Goal: Task Accomplishment & Management: Use online tool/utility

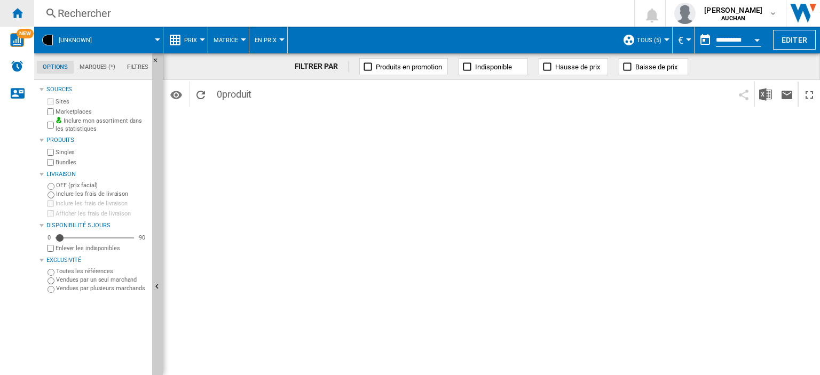
click at [21, 8] on ng-md-icon "Accueil" at bounding box center [17, 12] width 13 height 13
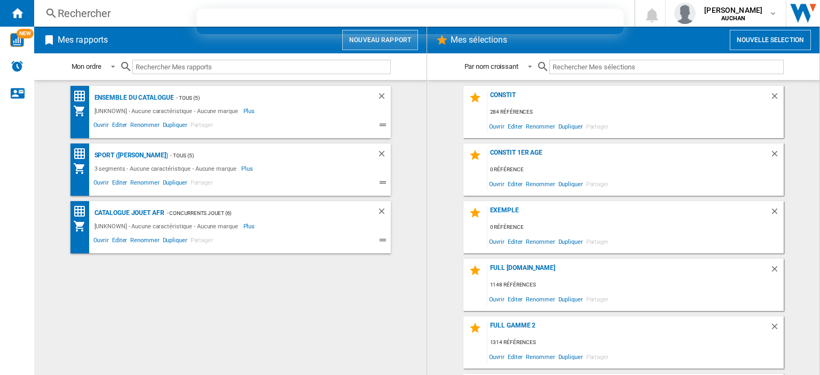
click at [365, 36] on button "Nouveau rapport" at bounding box center [380, 40] width 76 height 20
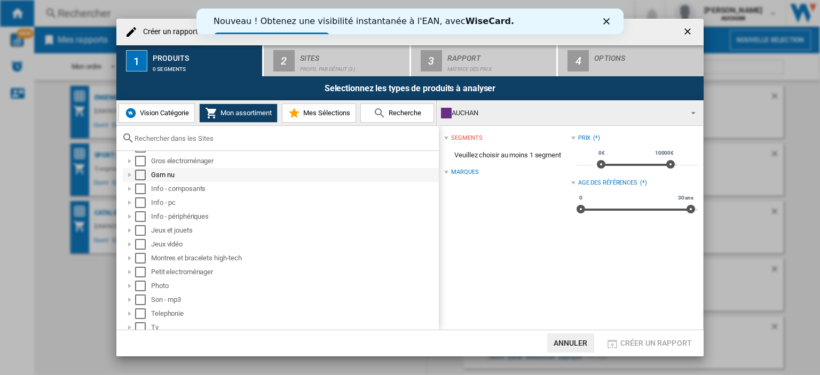
scroll to position [90, 0]
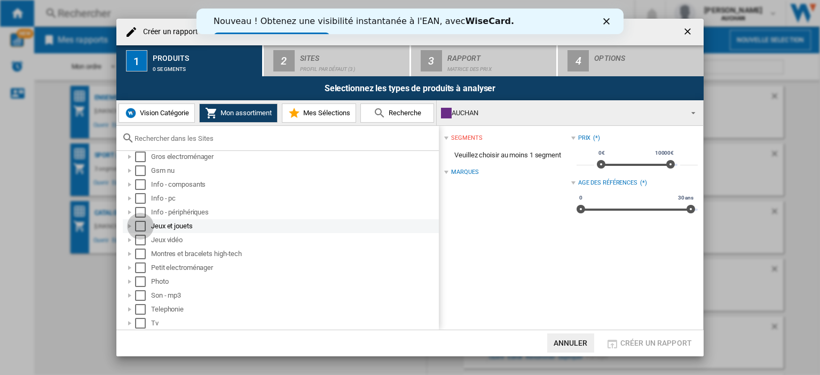
click at [141, 224] on div "Select" at bounding box center [140, 226] width 11 height 11
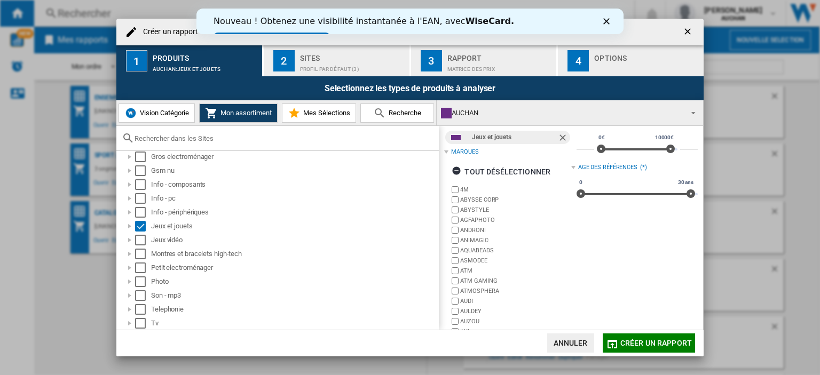
scroll to position [0, 0]
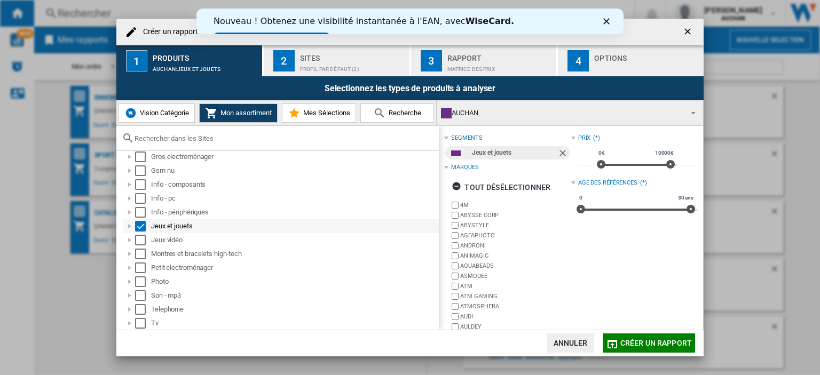
click at [130, 224] on div at bounding box center [129, 226] width 11 height 11
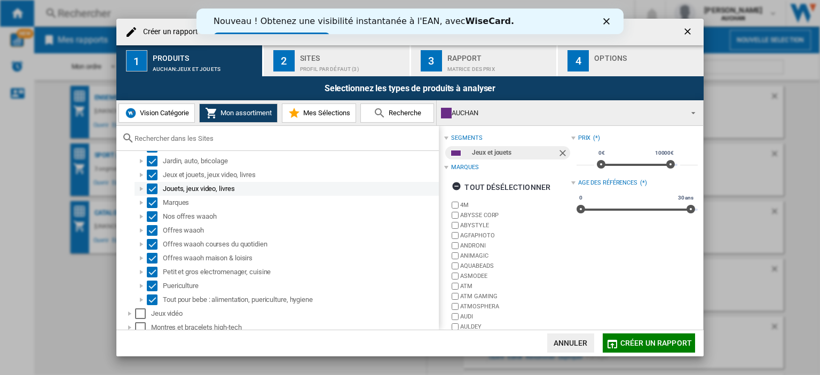
scroll to position [143, 0]
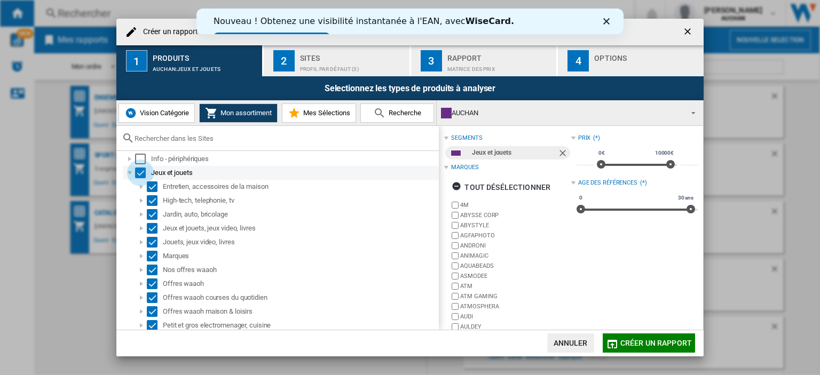
click at [140, 170] on div "Select" at bounding box center [140, 173] width 11 height 11
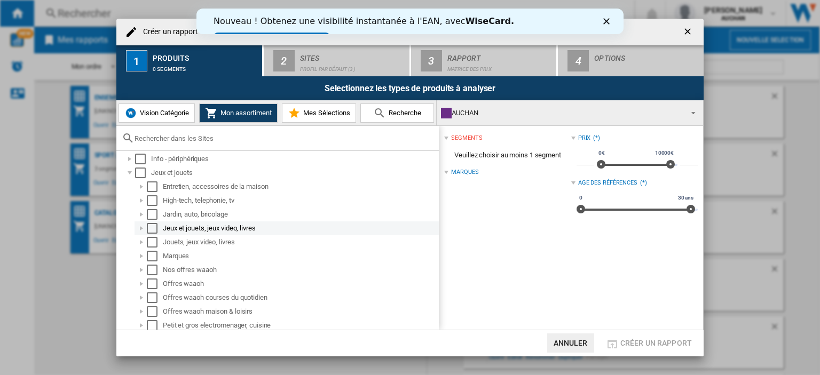
click at [152, 228] on div "Select" at bounding box center [152, 228] width 11 height 11
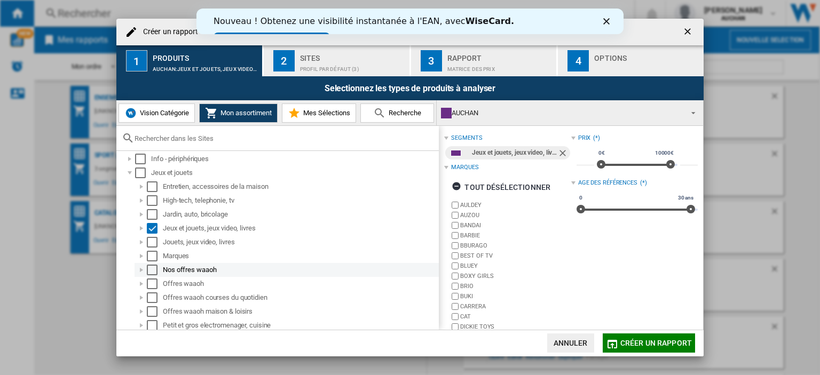
drag, startPoint x: 152, startPoint y: 240, endPoint x: 191, endPoint y: 264, distance: 45.5
click at [152, 240] on div "Select" at bounding box center [152, 242] width 11 height 11
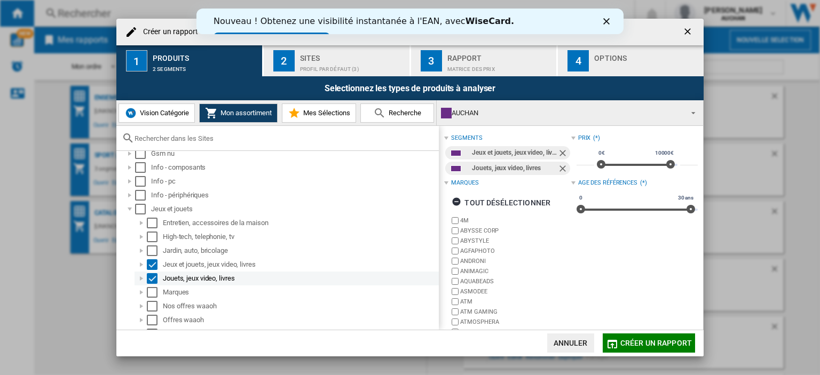
scroll to position [160, 0]
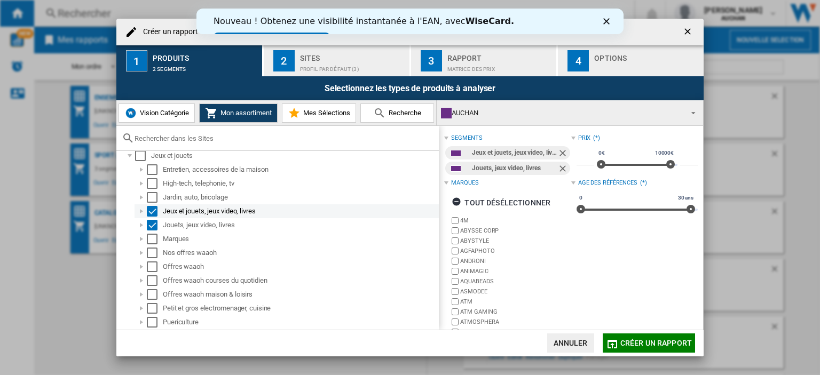
click at [143, 210] on div at bounding box center [141, 211] width 11 height 11
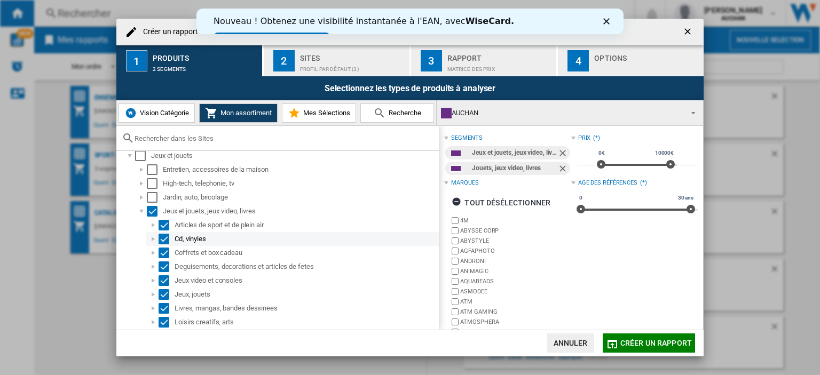
scroll to position [213, 0]
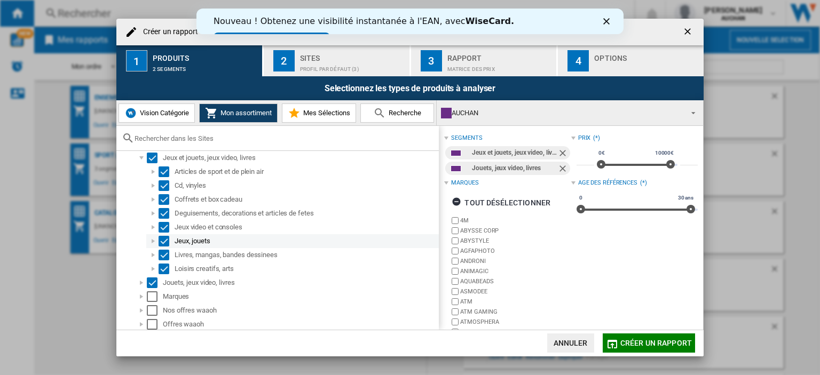
click at [153, 237] on div at bounding box center [153, 241] width 11 height 11
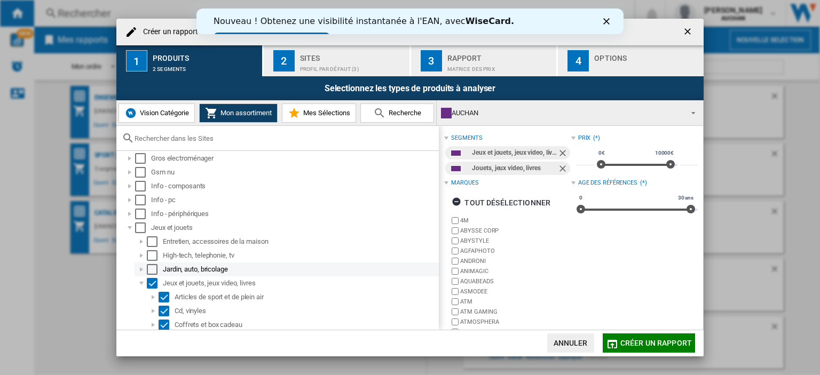
scroll to position [107, 0]
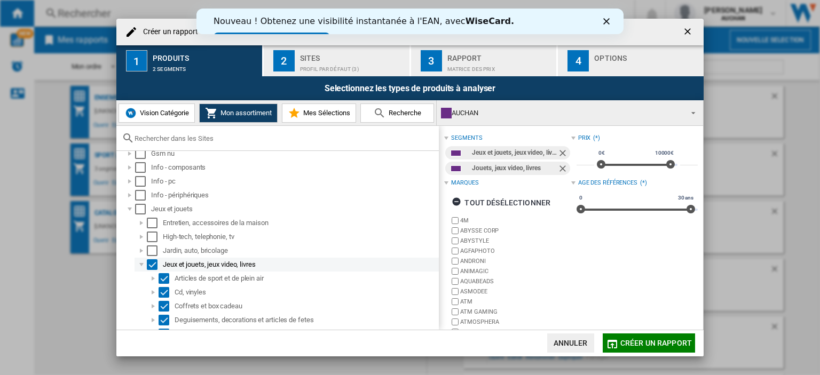
click at [156, 265] on div "Select" at bounding box center [152, 264] width 11 height 11
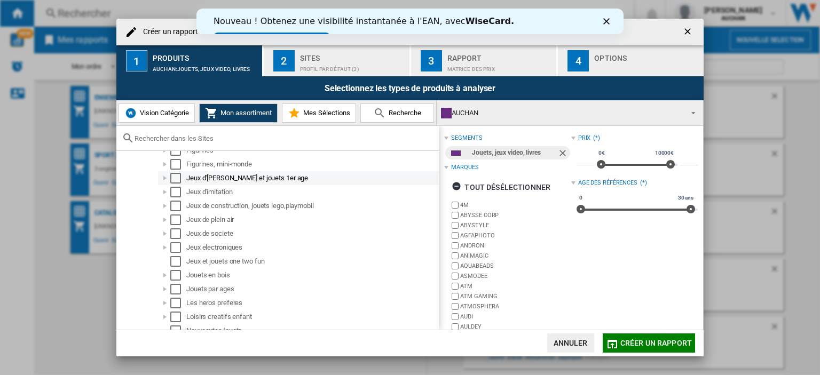
scroll to position [427, 0]
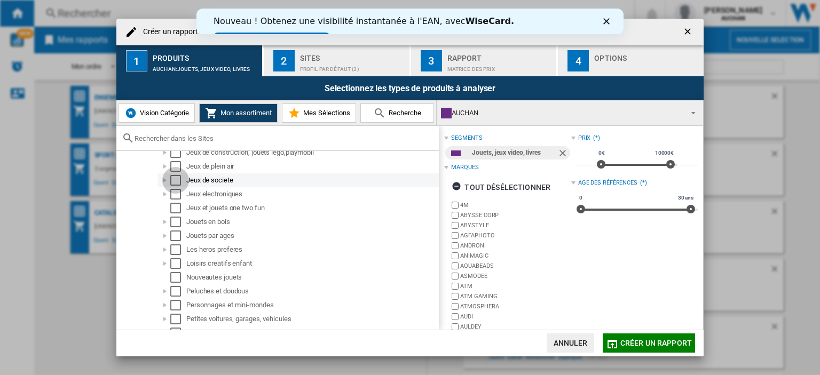
click at [175, 180] on div "Select" at bounding box center [175, 180] width 11 height 11
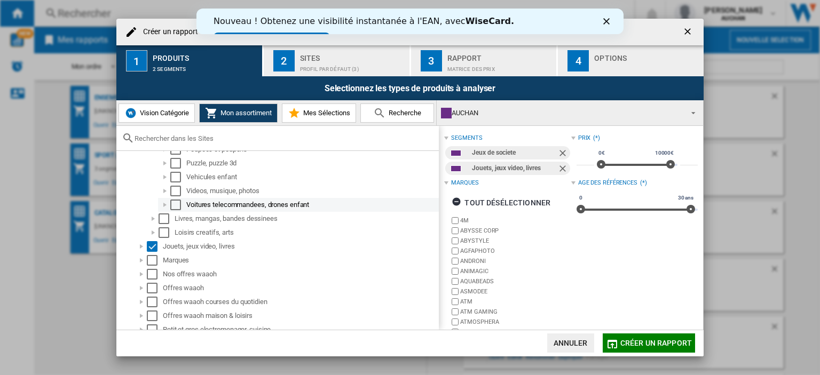
scroll to position [640, 0]
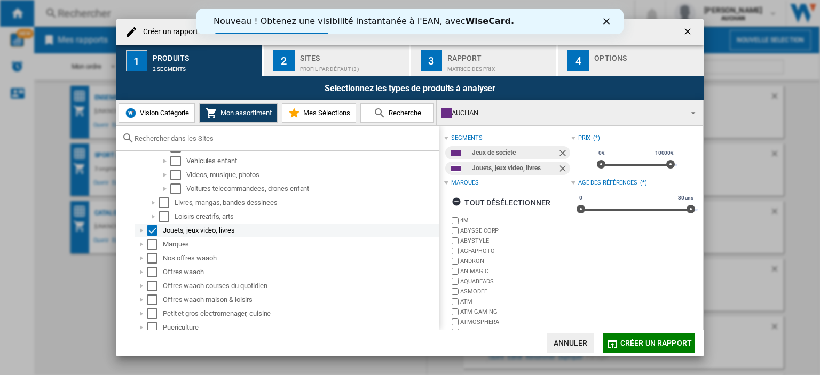
click at [142, 231] on div at bounding box center [141, 230] width 11 height 11
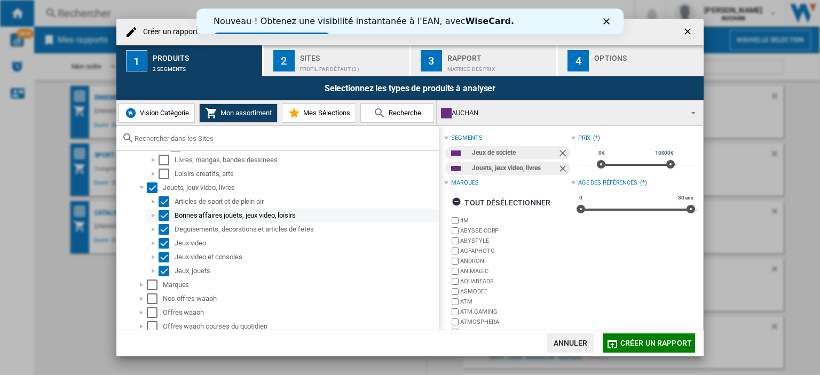
scroll to position [694, 0]
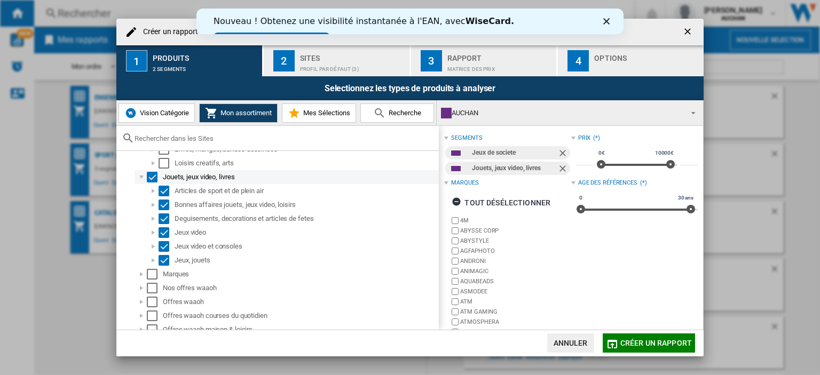
click at [149, 175] on div "Select" at bounding box center [152, 177] width 11 height 11
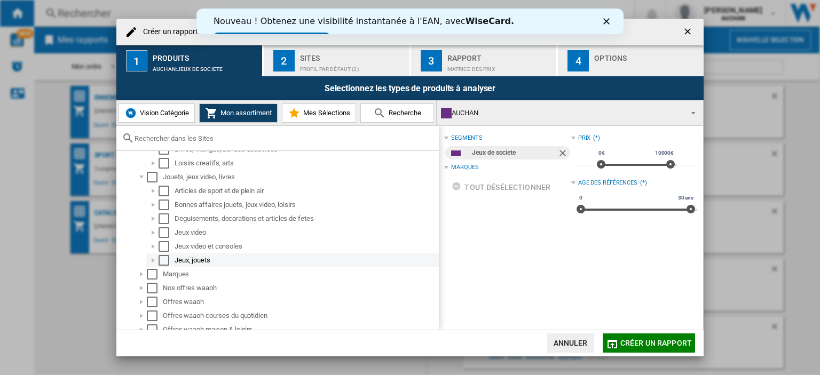
click at [154, 259] on div at bounding box center [153, 260] width 11 height 11
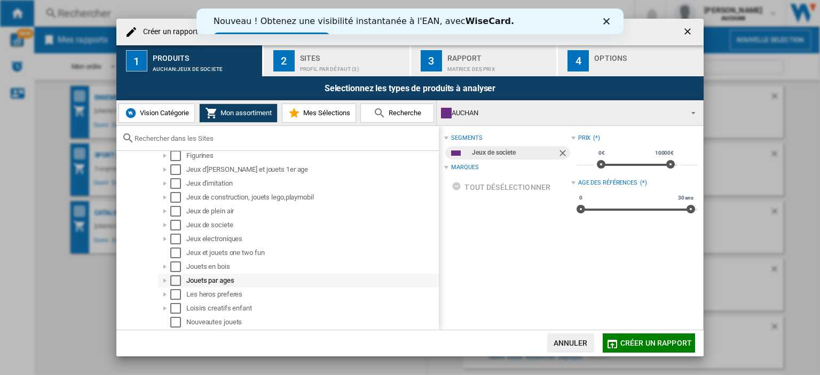
scroll to position [907, 0]
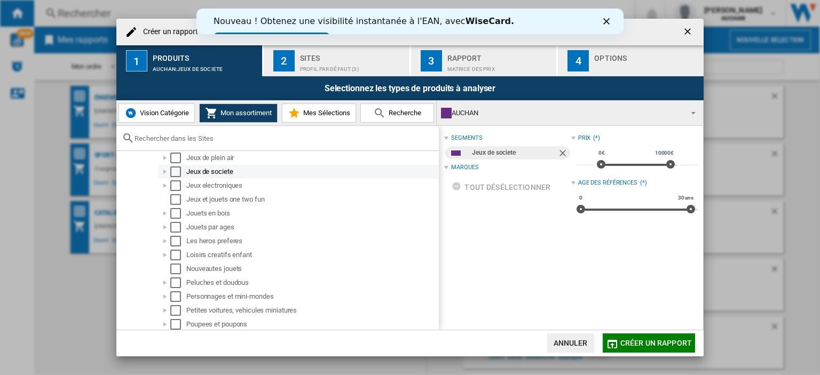
click at [171, 173] on div "Select" at bounding box center [175, 172] width 11 height 11
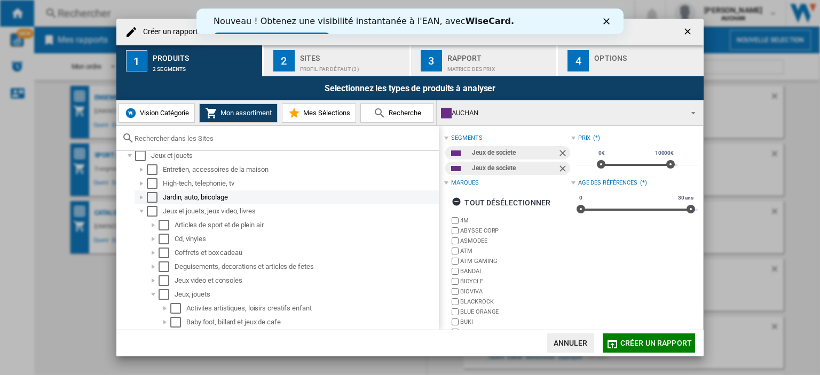
scroll to position [107, 0]
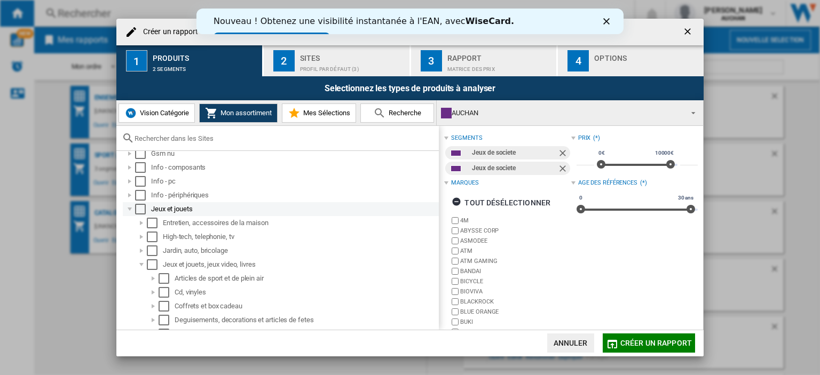
click at [138, 204] on div "Select" at bounding box center [140, 209] width 11 height 11
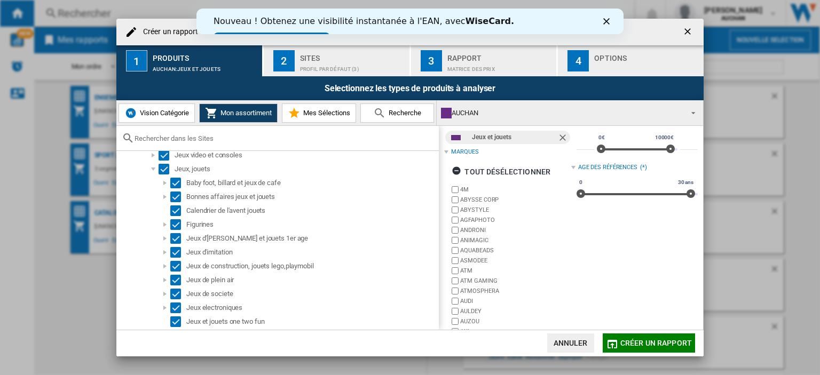
scroll to position [0, 0]
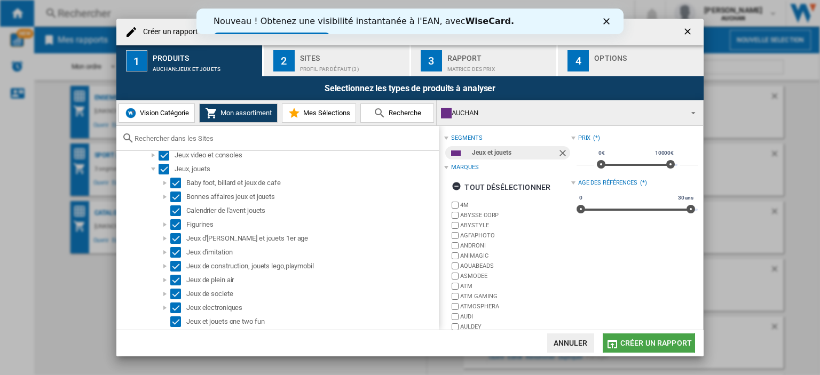
click at [649, 345] on span "Créer un rapport" at bounding box center [656, 343] width 72 height 9
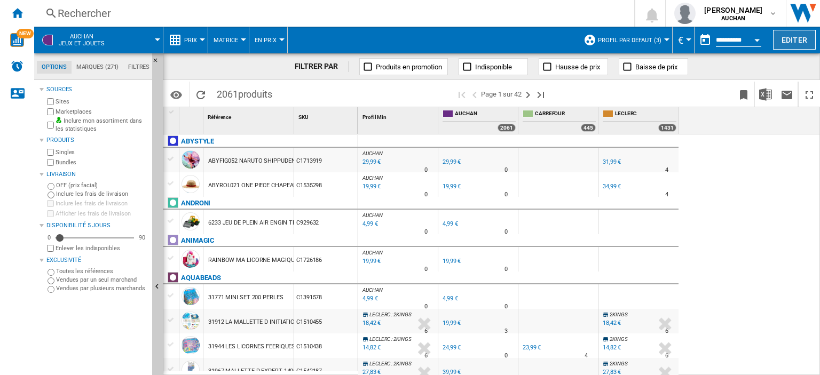
click at [780, 34] on button "Editer" at bounding box center [794, 40] width 43 height 20
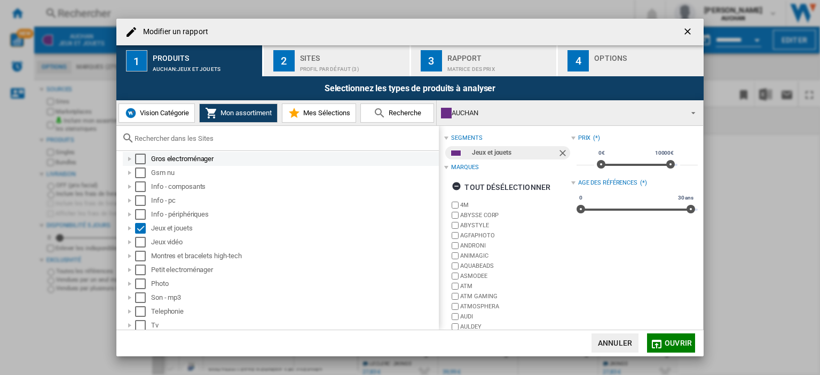
scroll to position [90, 0]
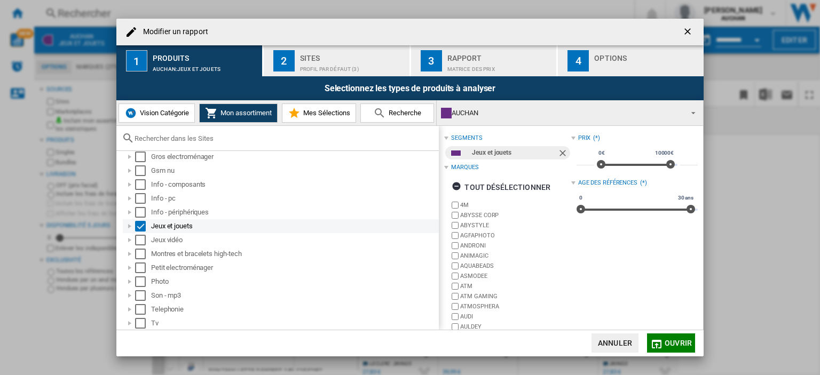
click at [130, 226] on div "Modifier un ..." at bounding box center [129, 226] width 11 height 11
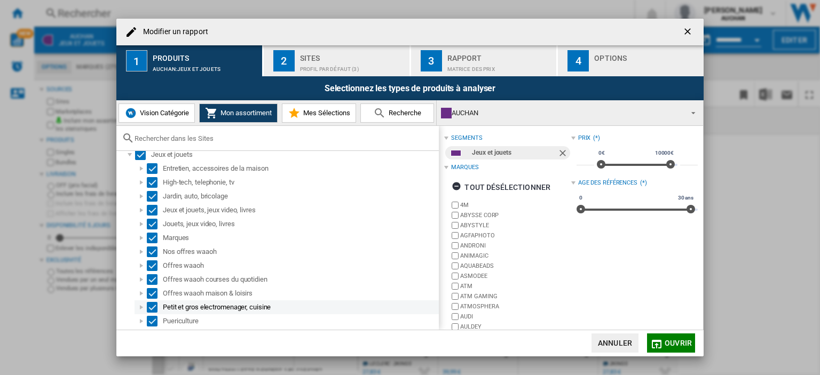
scroll to position [143, 0]
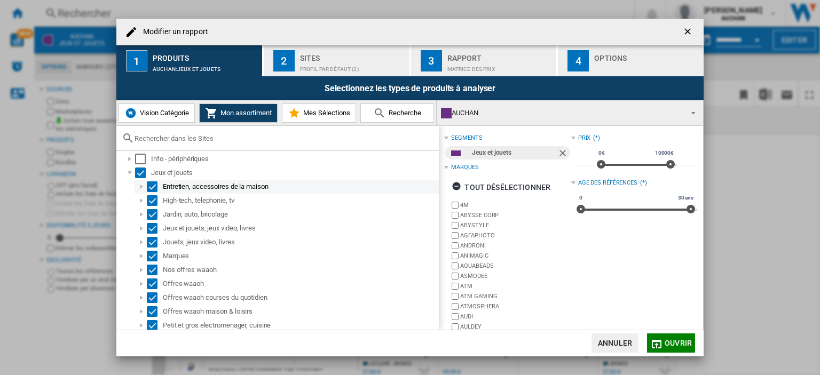
click at [155, 186] on div "Select" at bounding box center [152, 186] width 11 height 11
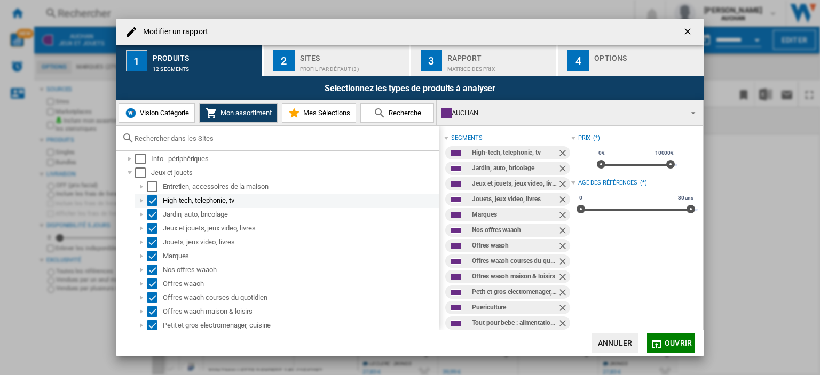
drag, startPoint x: 154, startPoint y: 200, endPoint x: 153, endPoint y: 206, distance: 6.0
click at [153, 200] on div "Select" at bounding box center [152, 200] width 11 height 11
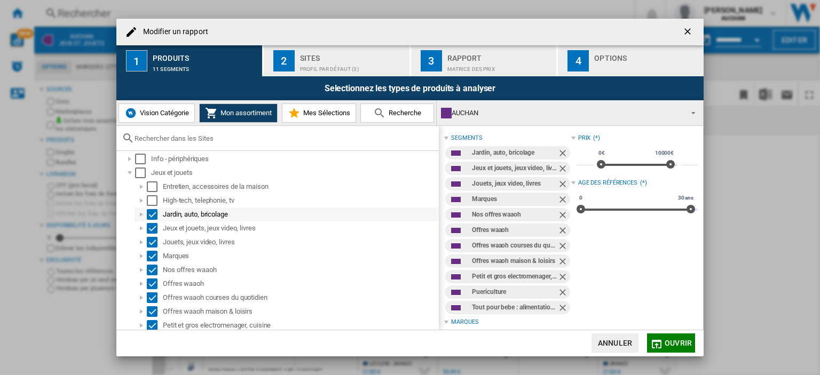
click at [153, 211] on div "Select" at bounding box center [152, 214] width 11 height 11
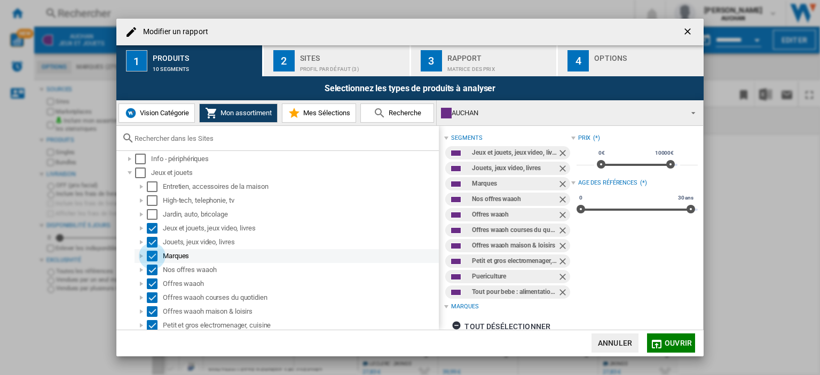
click at [149, 251] on div "Select" at bounding box center [152, 256] width 11 height 11
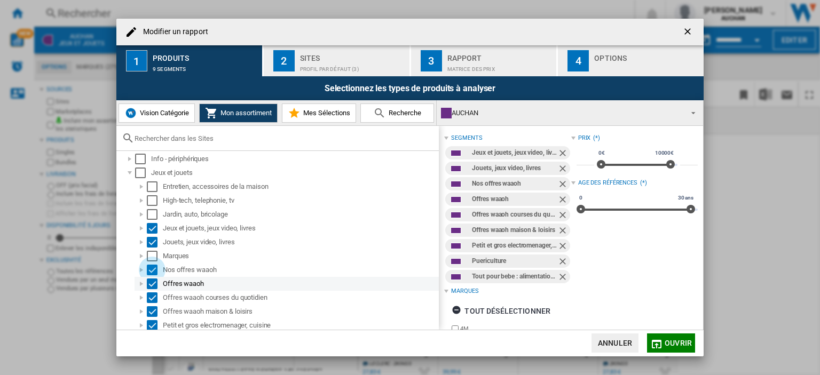
drag, startPoint x: 149, startPoint y: 268, endPoint x: 157, endPoint y: 288, distance: 21.6
click at [149, 268] on div "Select" at bounding box center [152, 270] width 11 height 11
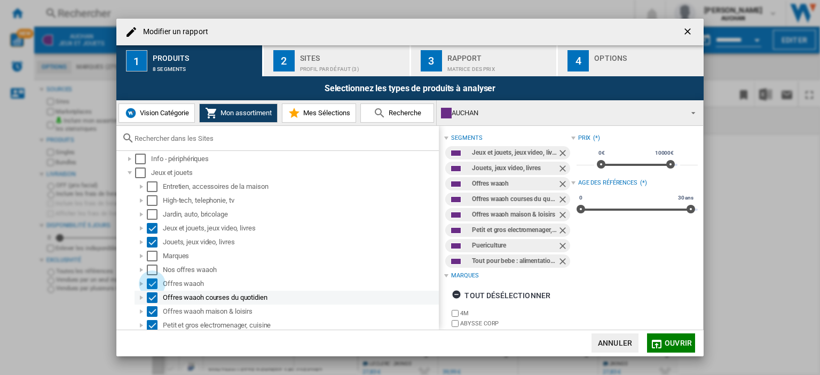
drag, startPoint x: 152, startPoint y: 286, endPoint x: 154, endPoint y: 296, distance: 11.0
click at [152, 286] on div "Select" at bounding box center [152, 284] width 11 height 11
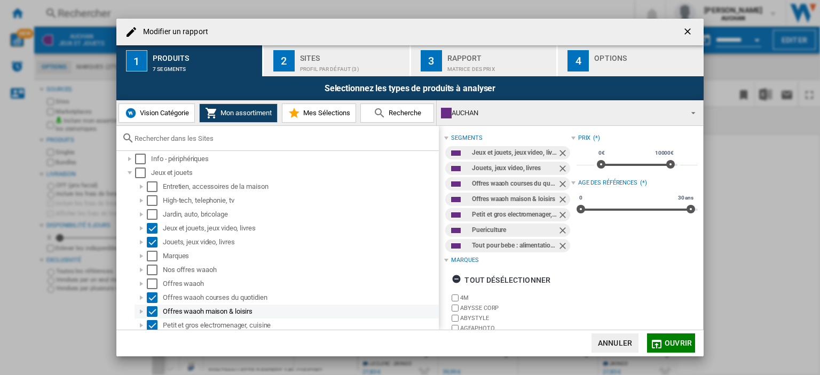
drag, startPoint x: 154, startPoint y: 298, endPoint x: 154, endPoint y: 308, distance: 9.6
click at [154, 298] on div "Select" at bounding box center [152, 297] width 11 height 11
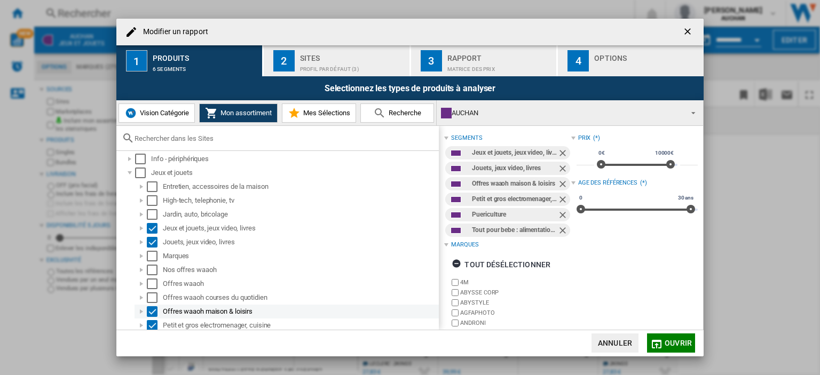
click at [154, 309] on div "Select" at bounding box center [152, 311] width 11 height 11
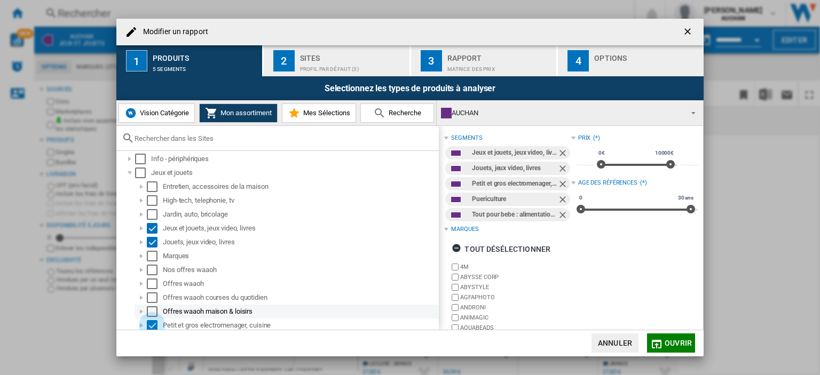
drag, startPoint x: 152, startPoint y: 326, endPoint x: 156, endPoint y: 312, distance: 15.0
click at [150, 325] on div "Select" at bounding box center [152, 325] width 11 height 11
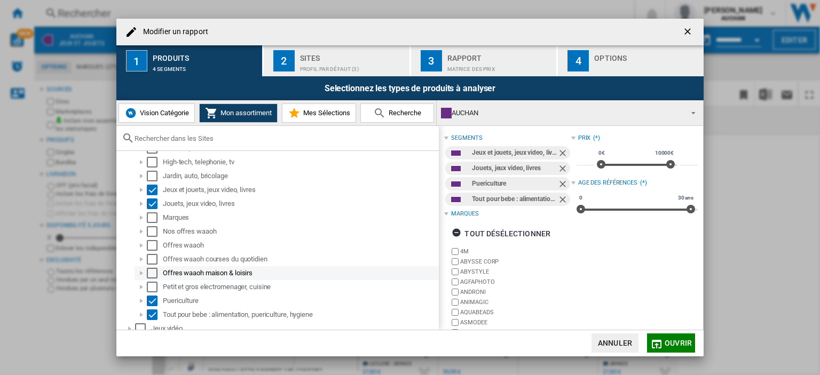
scroll to position [196, 0]
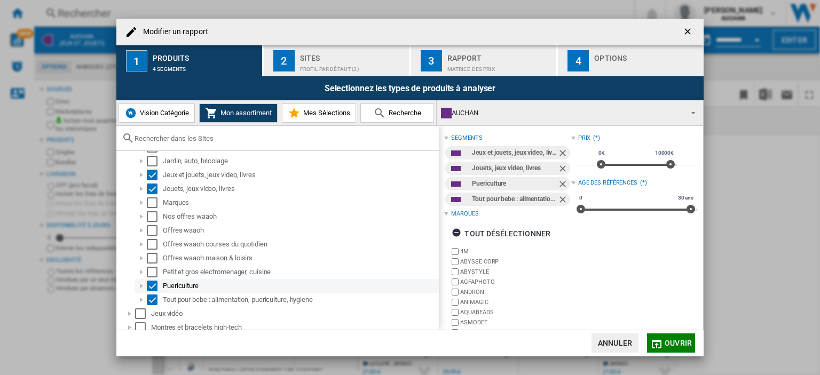
drag, startPoint x: 153, startPoint y: 282, endPoint x: 151, endPoint y: 288, distance: 5.6
click at [152, 283] on div "Select" at bounding box center [152, 286] width 11 height 11
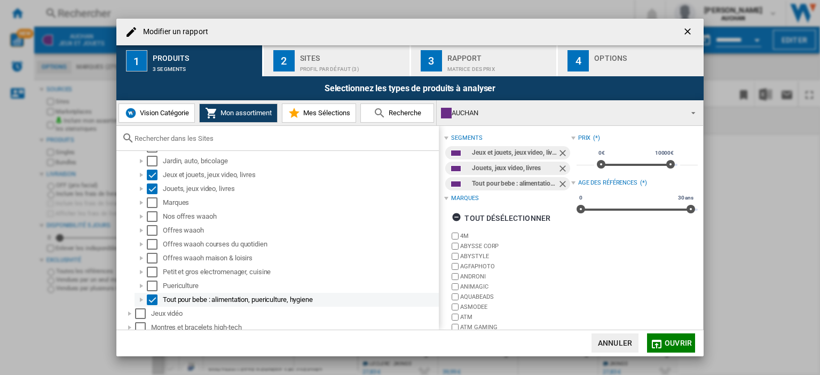
click at [149, 297] on div "Select" at bounding box center [152, 300] width 11 height 11
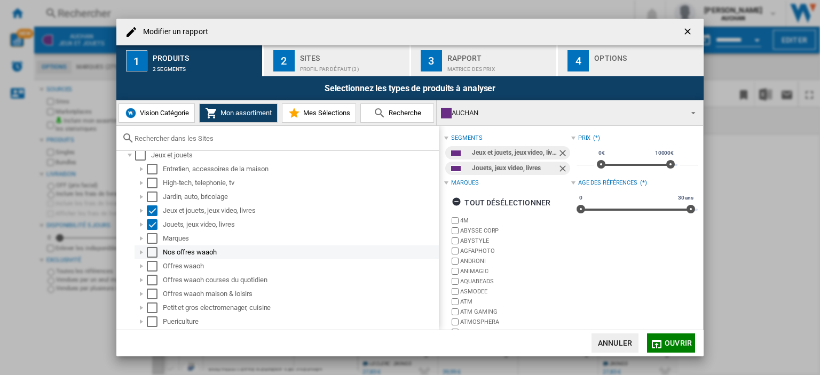
scroll to position [143, 0]
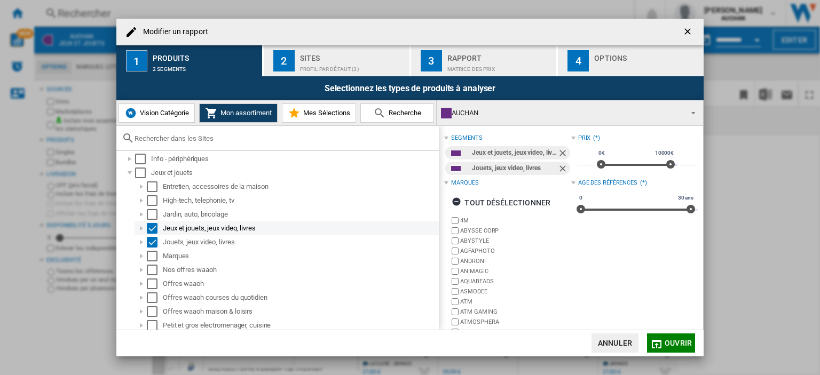
click at [139, 227] on div "Modifier un ..." at bounding box center [141, 228] width 11 height 11
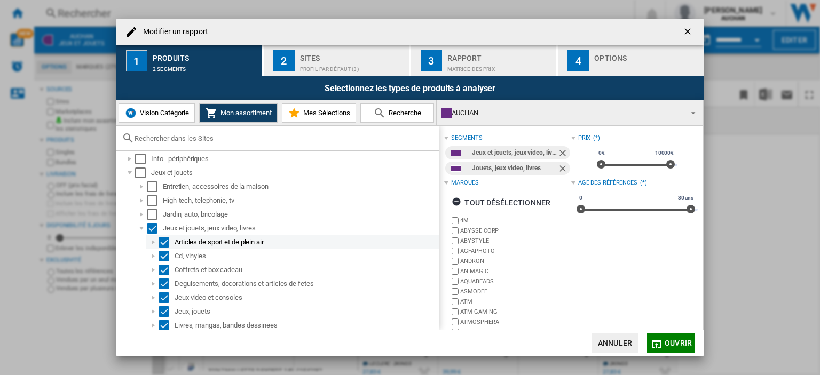
click at [158, 238] on div "Modifier un ..." at bounding box center [153, 242] width 11 height 11
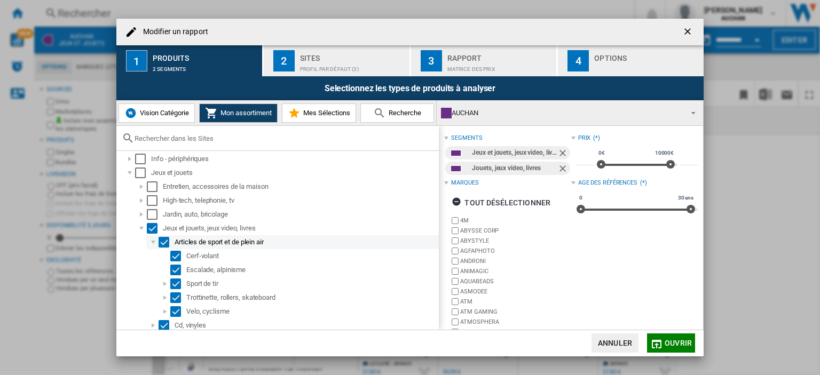
click at [152, 239] on div "Modifier un ..." at bounding box center [153, 242] width 11 height 11
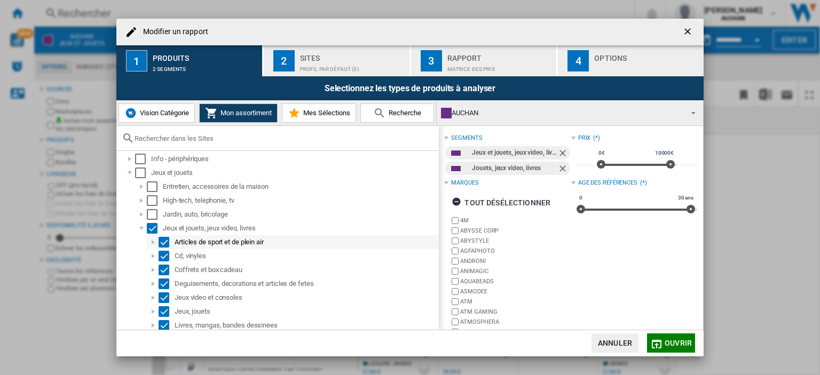
click at [162, 242] on div "Select" at bounding box center [164, 242] width 11 height 11
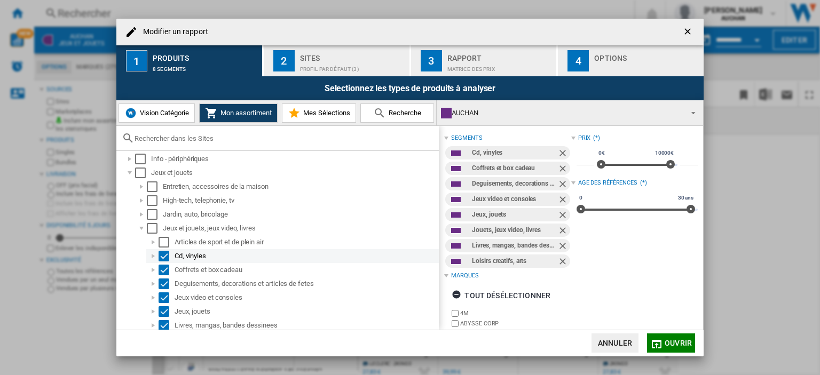
click at [162, 253] on div "Select" at bounding box center [164, 256] width 11 height 11
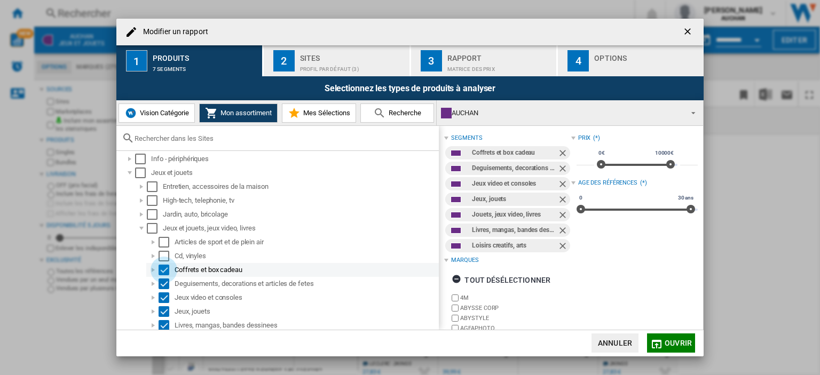
click at [167, 270] on div "Select" at bounding box center [164, 270] width 11 height 11
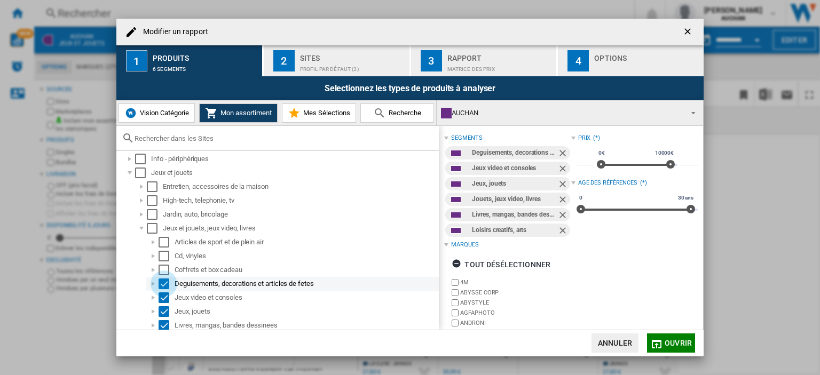
click at [164, 287] on div "Select" at bounding box center [164, 284] width 11 height 11
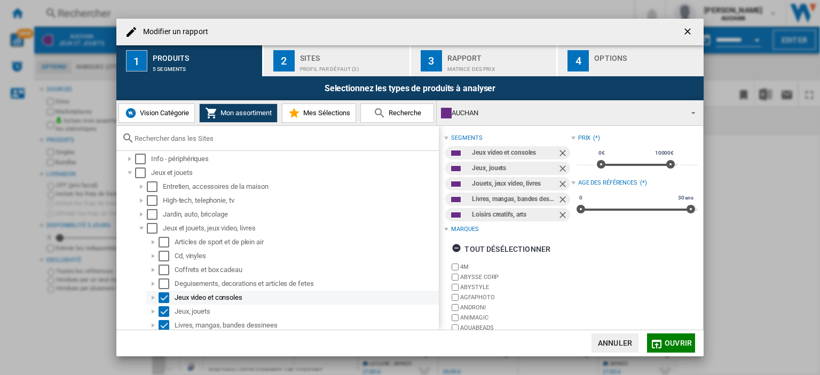
drag, startPoint x: 165, startPoint y: 297, endPoint x: 164, endPoint y: 307, distance: 9.7
click at [164, 297] on div "Select" at bounding box center [164, 297] width 11 height 11
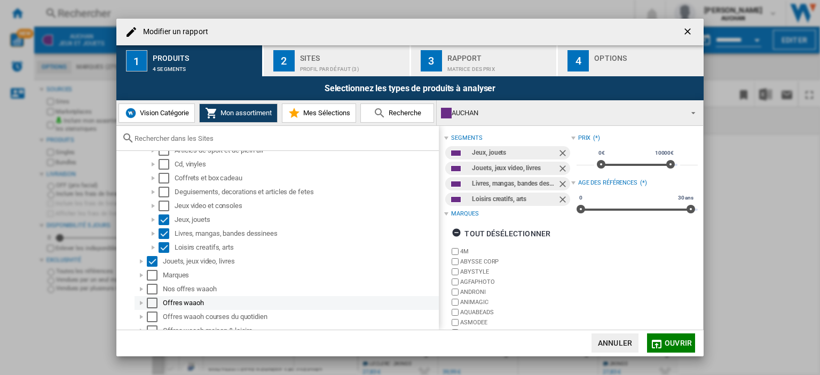
scroll to position [250, 0]
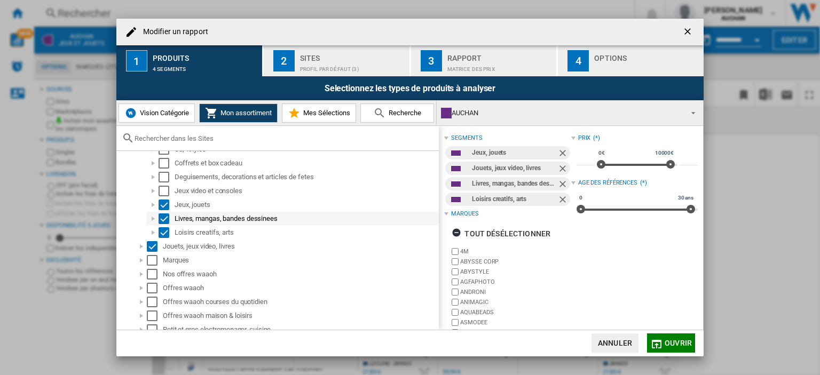
click at [167, 216] on div "Select" at bounding box center [164, 218] width 11 height 11
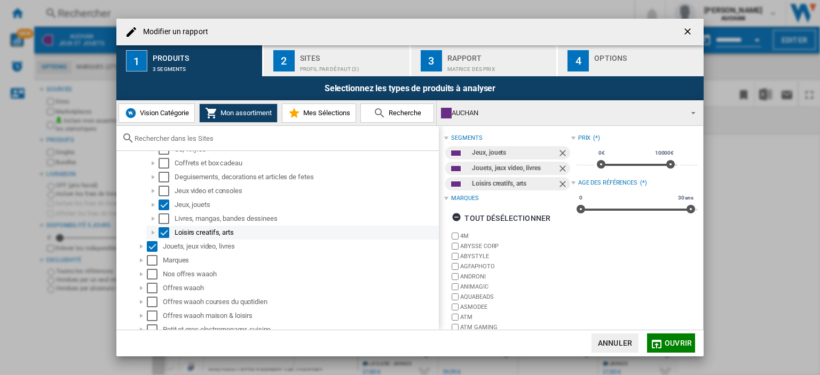
click at [167, 226] on div "Loisirs creatifs, arts" at bounding box center [292, 233] width 292 height 14
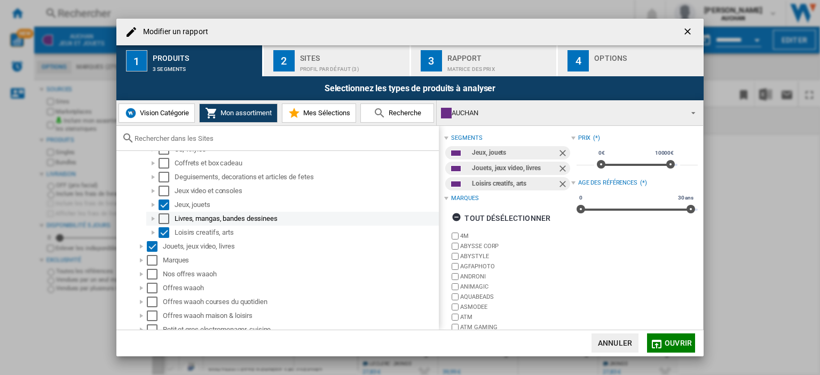
drag, startPoint x: 164, startPoint y: 230, endPoint x: 157, endPoint y: 215, distance: 16.7
click at [162, 227] on div "Select" at bounding box center [164, 232] width 11 height 11
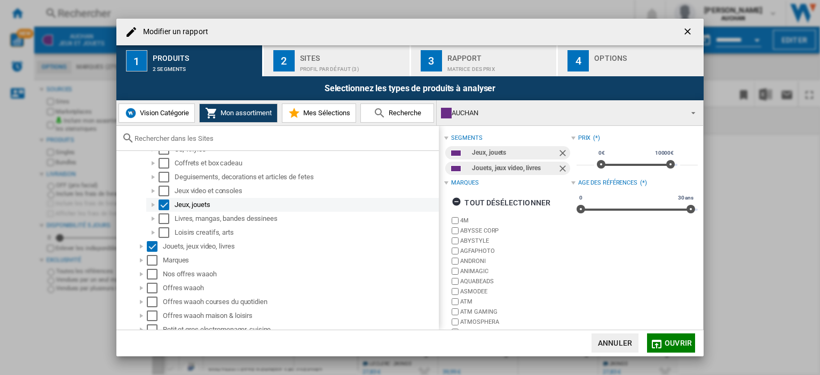
click at [154, 204] on div "Modifier un ..." at bounding box center [153, 205] width 11 height 11
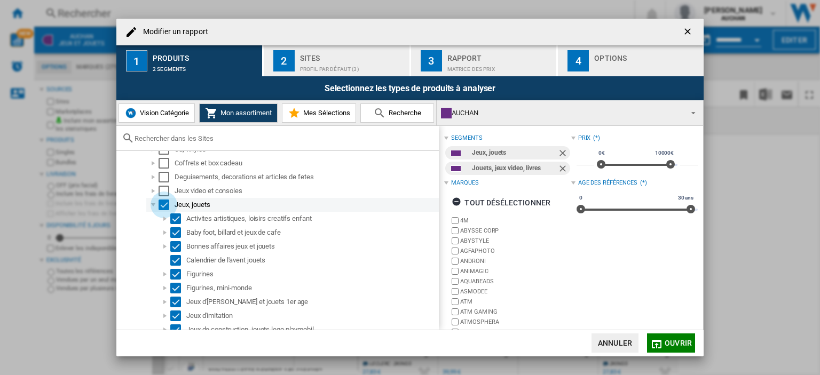
click at [164, 208] on div "Select" at bounding box center [164, 205] width 11 height 11
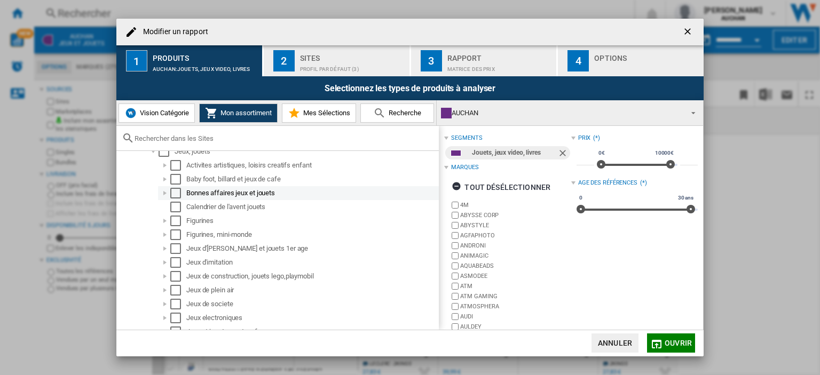
scroll to position [357, 0]
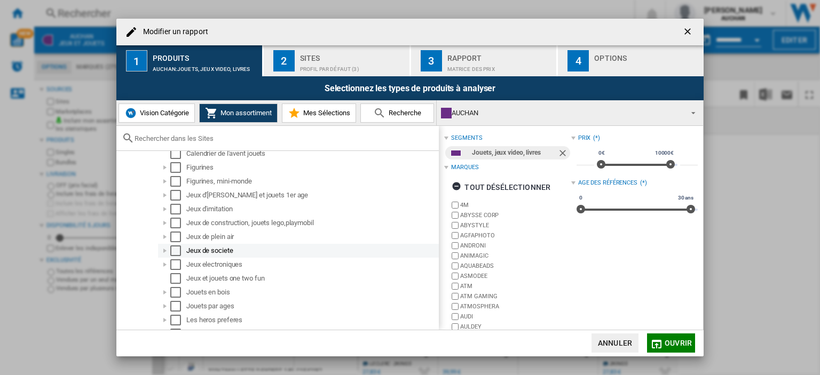
click at [175, 247] on div "Select" at bounding box center [175, 251] width 11 height 11
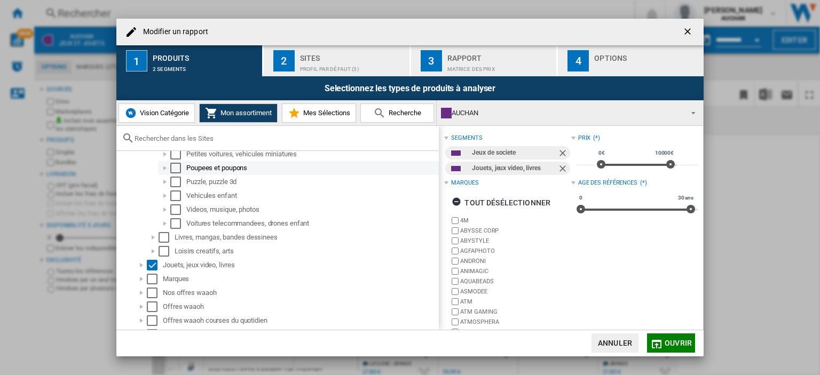
scroll to position [623, 0]
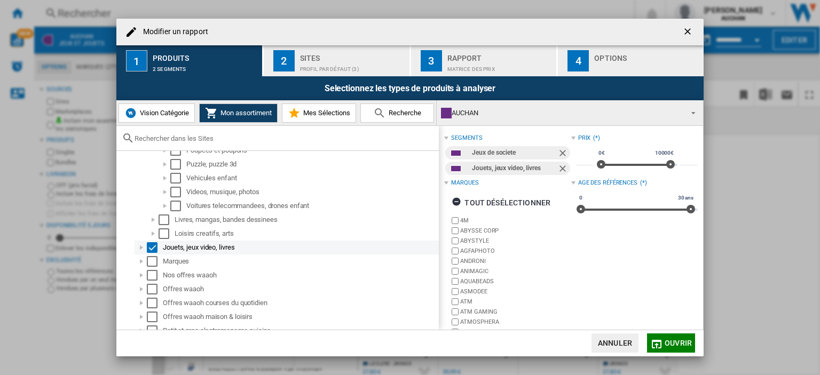
click at [140, 247] on div "Modifier un ..." at bounding box center [141, 247] width 11 height 11
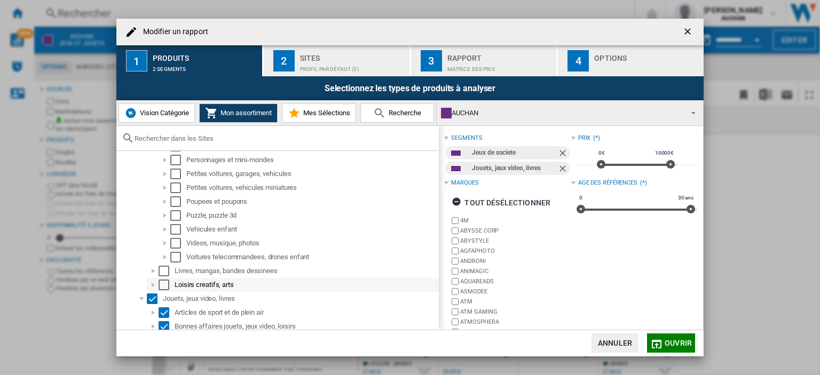
scroll to position [570, 0]
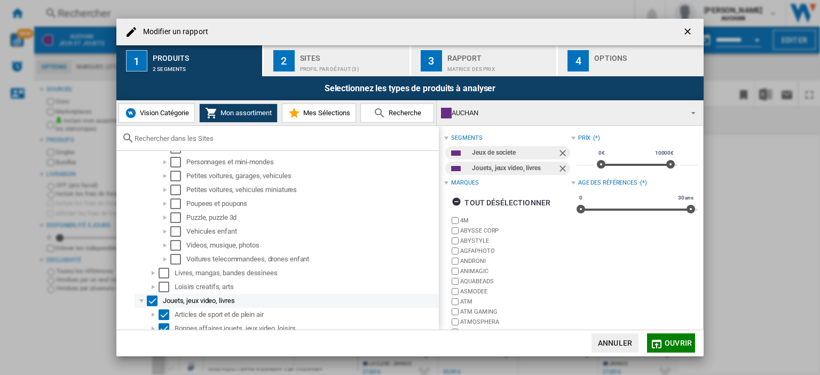
click at [148, 301] on div "Select" at bounding box center [152, 301] width 11 height 11
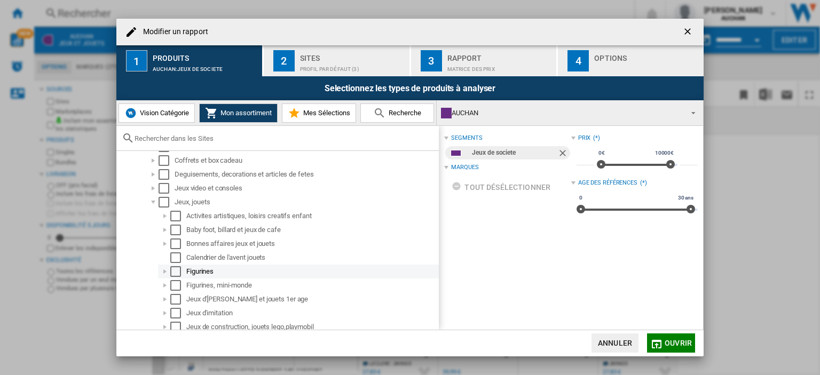
scroll to position [0, 0]
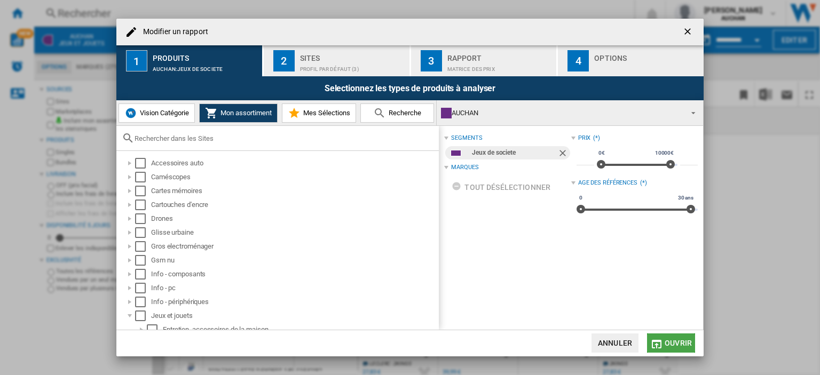
click at [669, 341] on span "Ouvrir" at bounding box center [677, 343] width 27 height 9
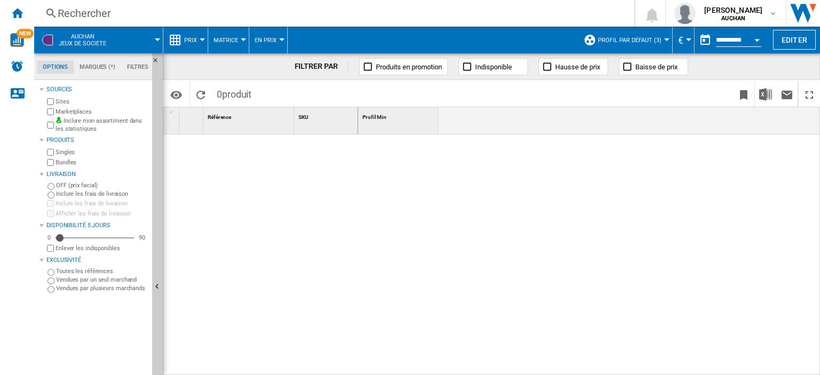
click at [308, 114] on div "SKU 1" at bounding box center [326, 115] width 61 height 17
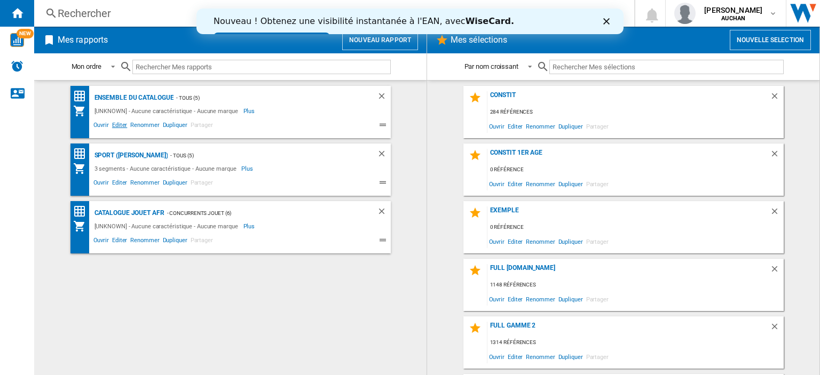
click at [116, 125] on span "Editer" at bounding box center [119, 126] width 18 height 13
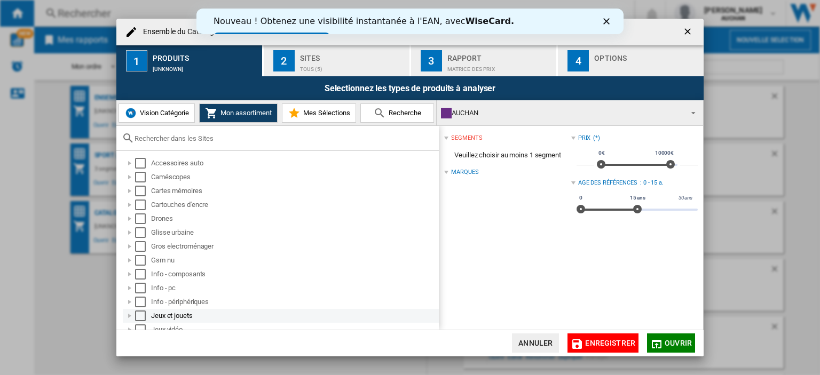
scroll to position [90, 0]
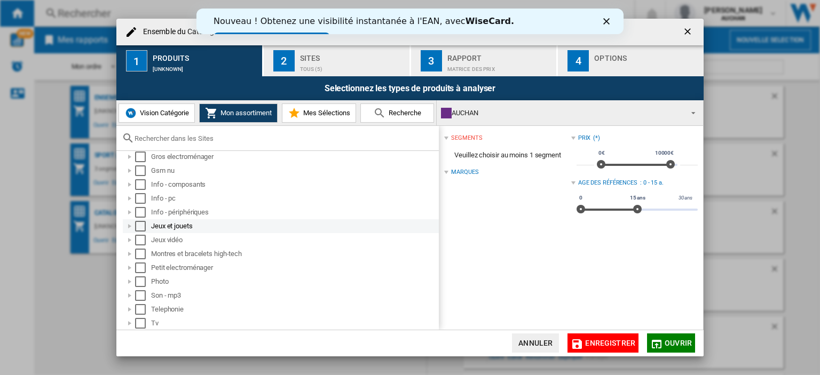
click at [128, 225] on div "Ensemble du ..." at bounding box center [129, 226] width 11 height 11
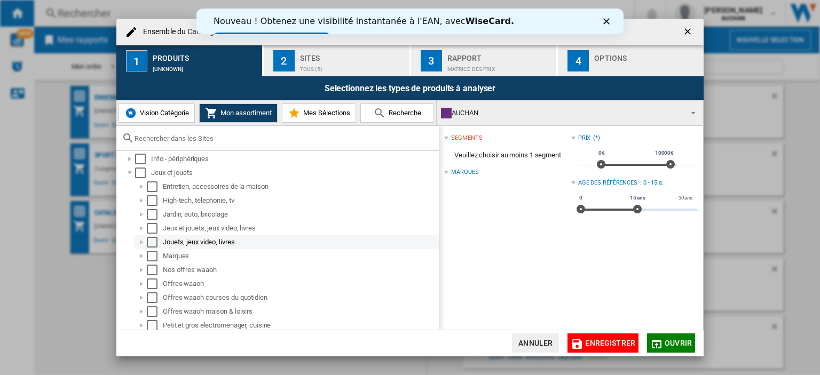
scroll to position [196, 0]
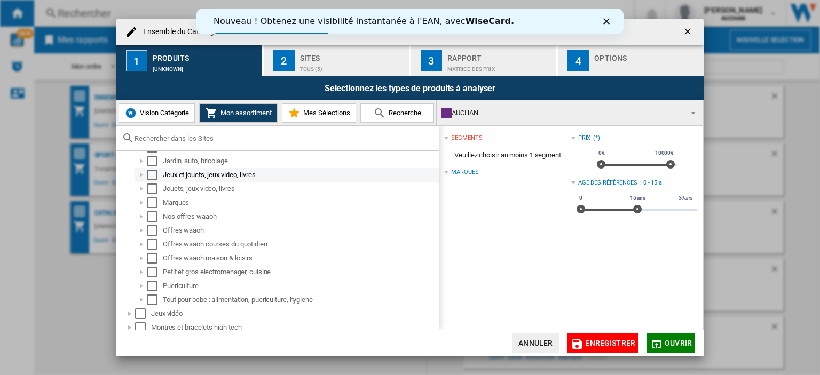
click at [138, 175] on div "Ensemble du ..." at bounding box center [141, 175] width 11 height 11
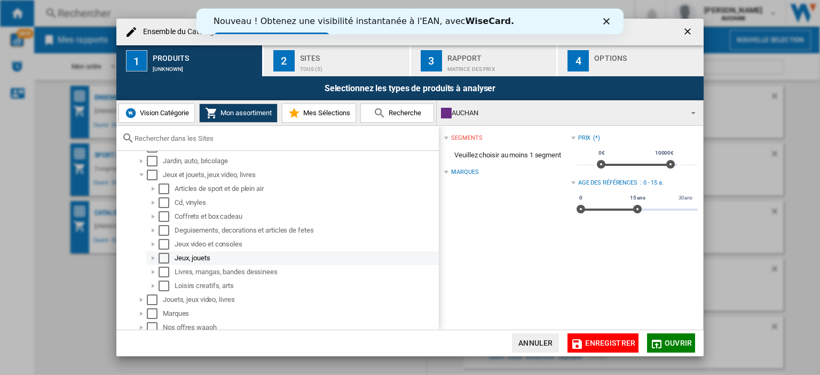
drag, startPoint x: 151, startPoint y: 256, endPoint x: 171, endPoint y: 259, distance: 20.6
click at [150, 256] on div "Ensemble du ..." at bounding box center [153, 258] width 11 height 11
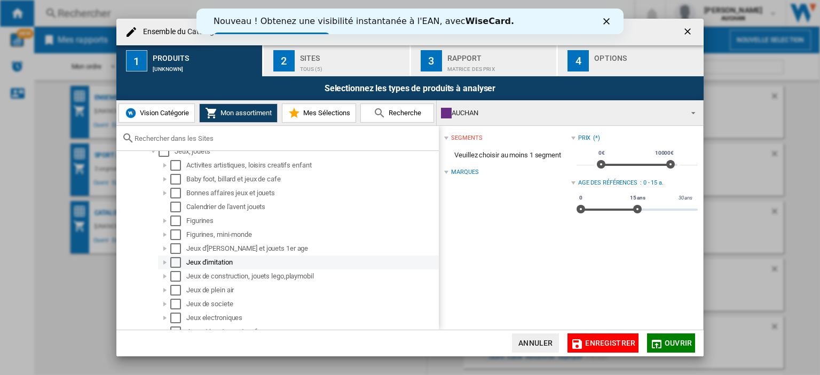
scroll to position [357, 0]
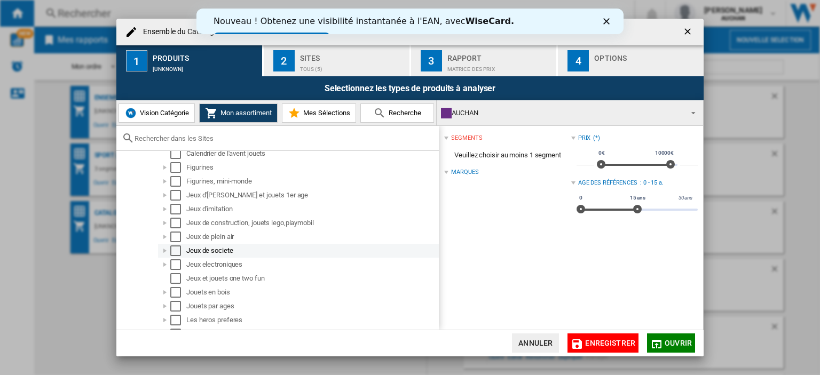
click at [216, 249] on div "Jeux de societe" at bounding box center [311, 251] width 251 height 11
click at [175, 248] on div "Select" at bounding box center [175, 251] width 11 height 11
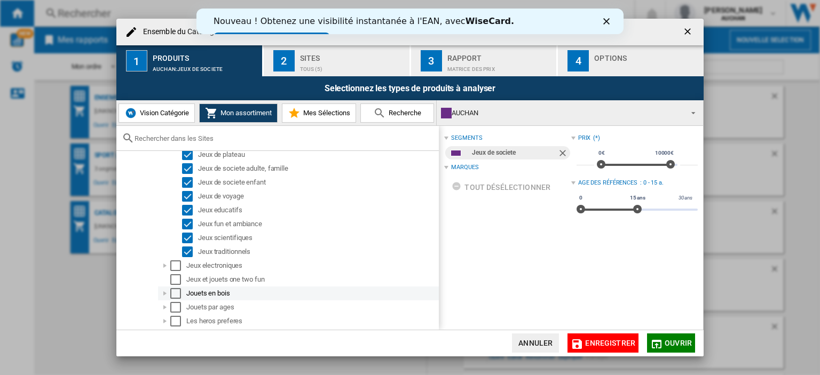
scroll to position [623, 0]
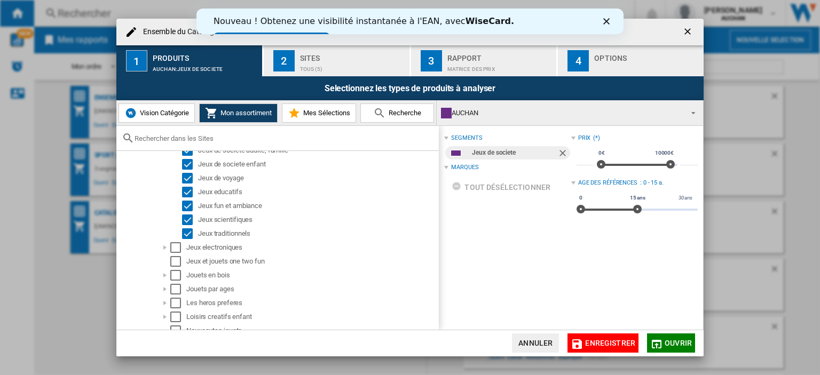
click at [661, 345] on md-icon "Ensemble du ..." at bounding box center [656, 344] width 13 height 13
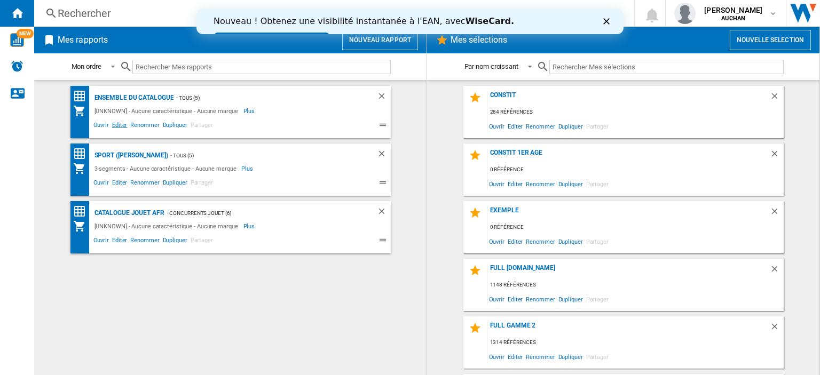
click at [116, 123] on span "Editer" at bounding box center [119, 126] width 18 height 13
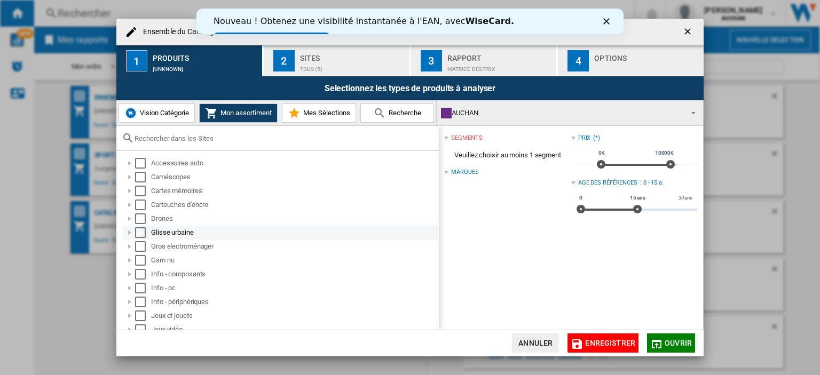
scroll to position [90, 0]
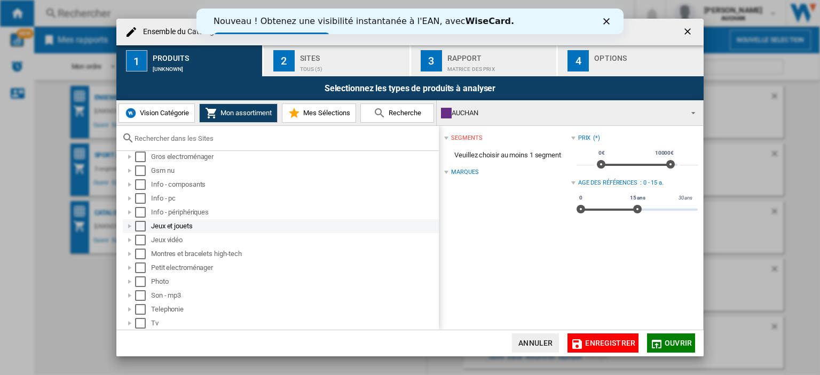
click at [128, 228] on div "Ensemble du ..." at bounding box center [129, 226] width 11 height 11
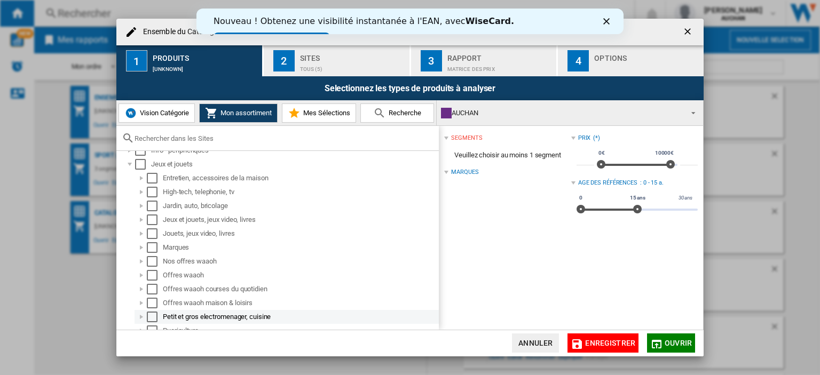
scroll to position [0, 0]
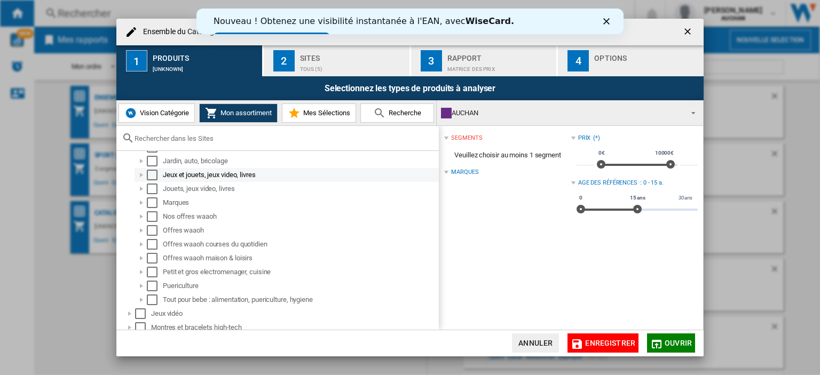
click at [137, 175] on div "Ensemble du ..." at bounding box center [141, 175] width 11 height 11
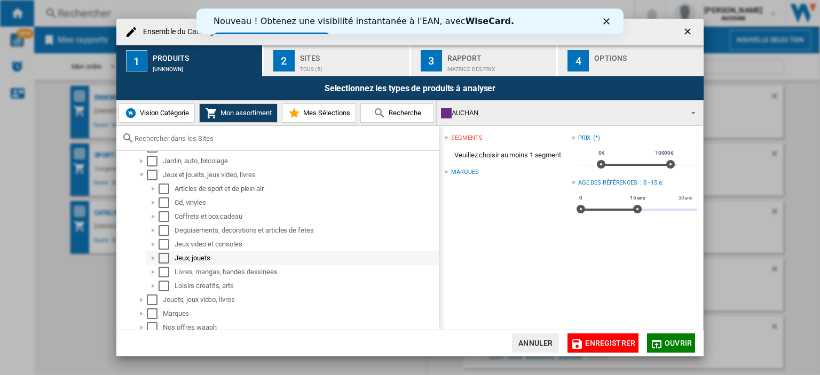
click at [150, 259] on div "Ensemble du ..." at bounding box center [153, 258] width 11 height 11
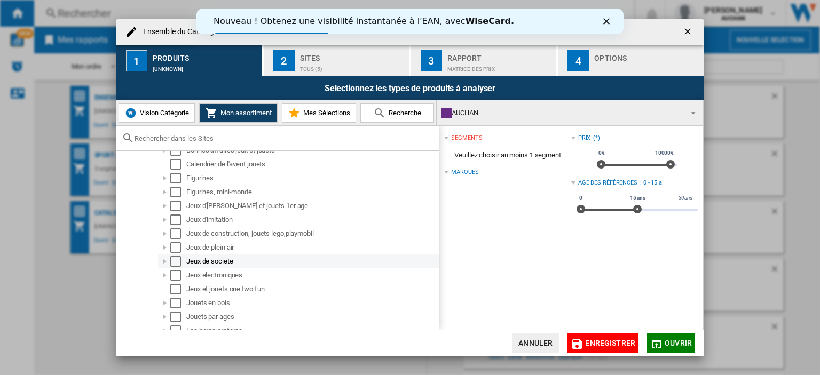
scroll to position [357, 0]
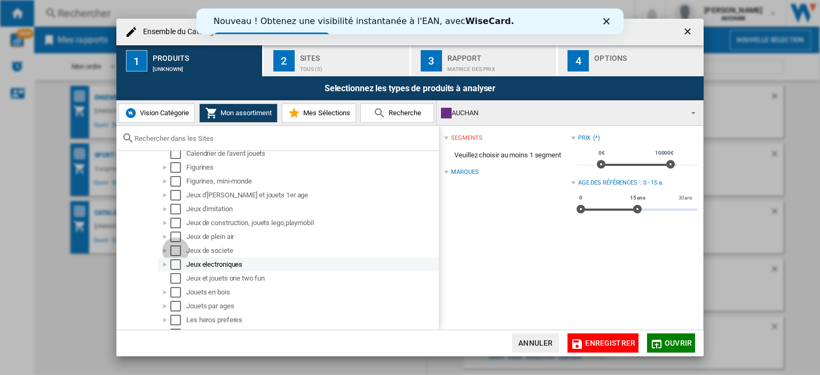
drag, startPoint x: 179, startPoint y: 250, endPoint x: 227, endPoint y: 263, distance: 50.2
click at [178, 250] on div "Select" at bounding box center [175, 251] width 11 height 11
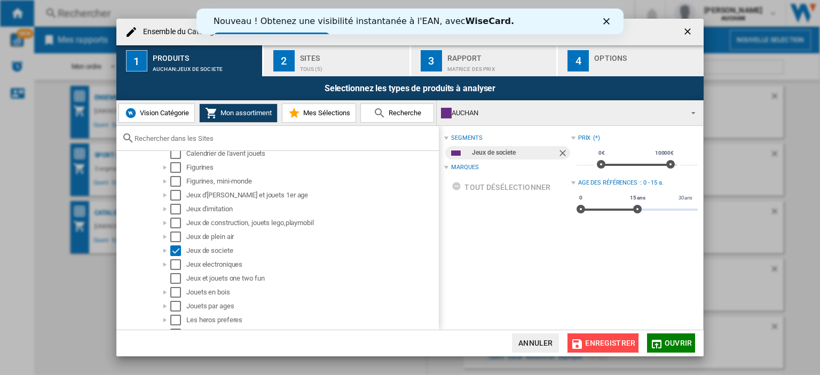
click at [600, 347] on span "Enregistrer" at bounding box center [610, 343] width 50 height 9
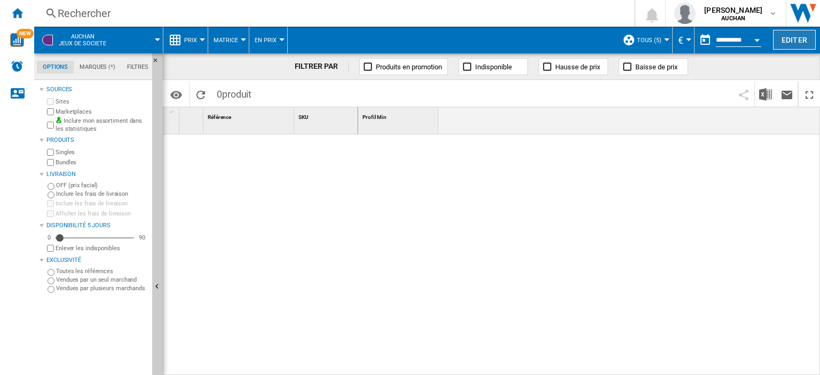
click at [794, 30] on button "Editer" at bounding box center [794, 40] width 43 height 20
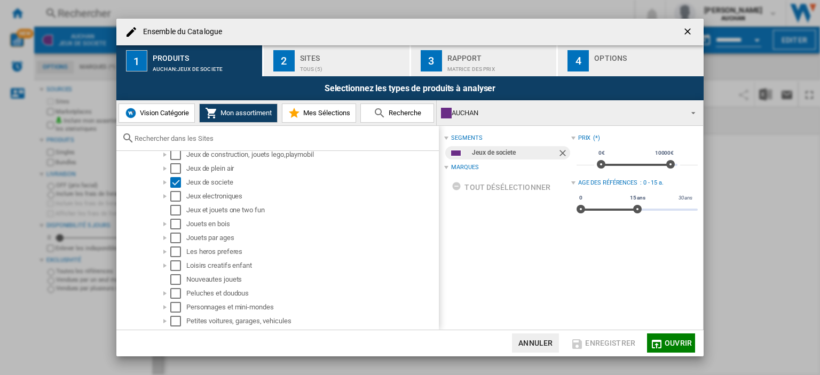
scroll to position [427, 0]
click at [683, 339] on span "Ouvrir" at bounding box center [677, 343] width 27 height 9
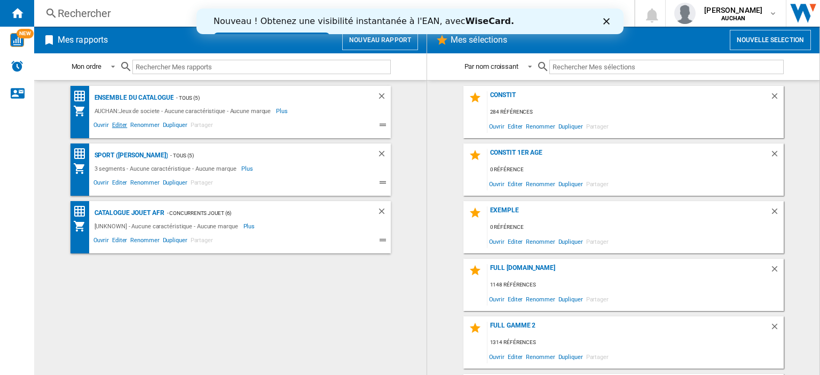
click at [116, 127] on span "Editer" at bounding box center [119, 126] width 18 height 13
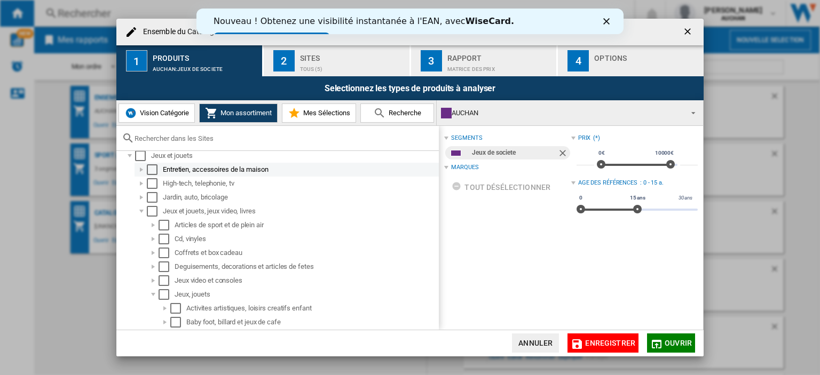
scroll to position [107, 0]
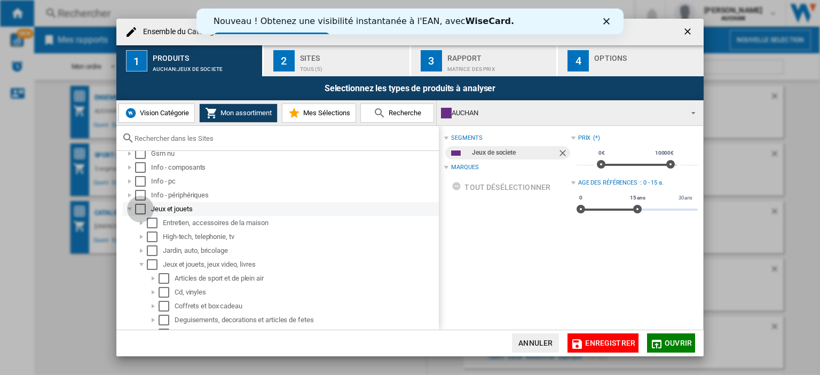
click at [143, 207] on div "Select" at bounding box center [140, 209] width 11 height 11
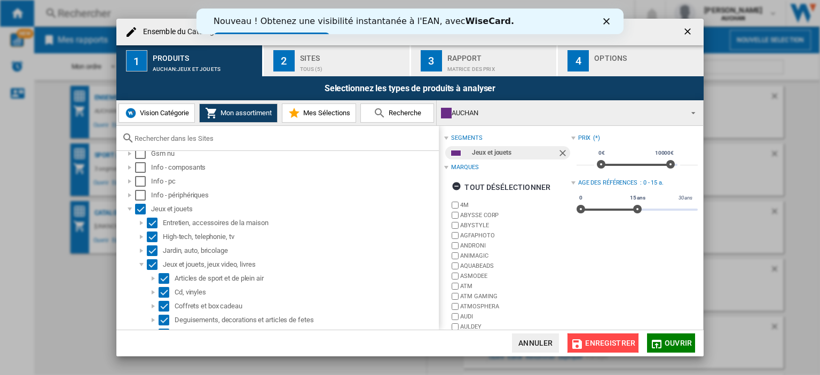
click at [632, 346] on span "Enregistrer" at bounding box center [610, 343] width 50 height 9
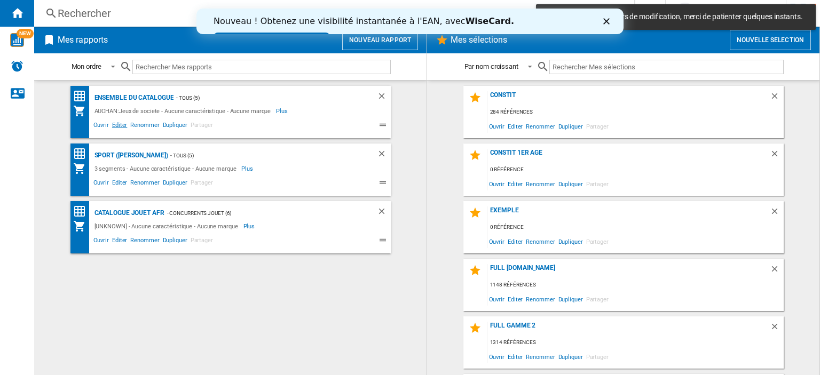
click at [113, 125] on span "Editer" at bounding box center [119, 126] width 18 height 13
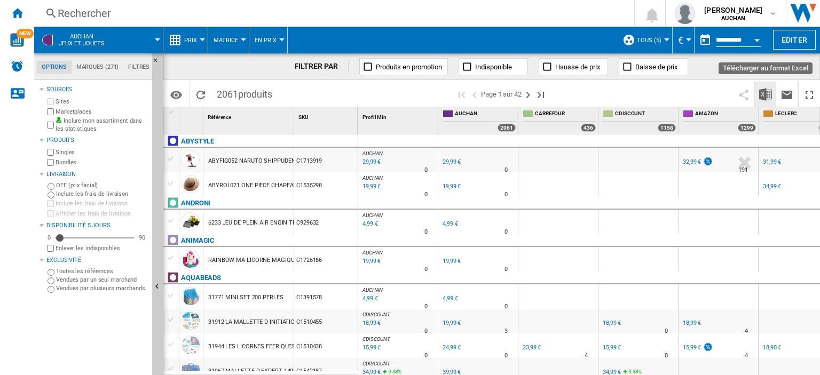
click at [764, 93] on img "Télécharger au format Excel" at bounding box center [765, 94] width 13 height 13
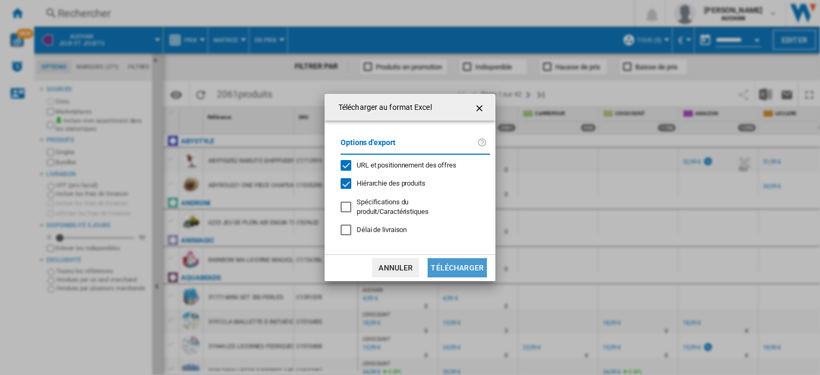
click at [444, 270] on button "Télécharger" at bounding box center [457, 267] width 59 height 19
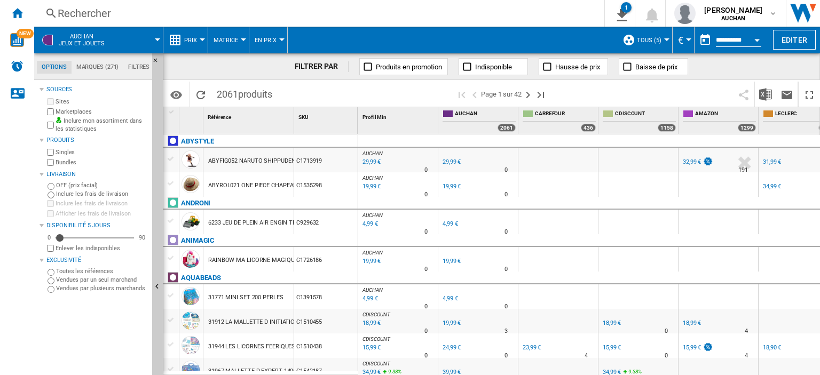
click at [83, 39] on span "AUCHAN Jeux et jouets" at bounding box center [82, 40] width 46 height 14
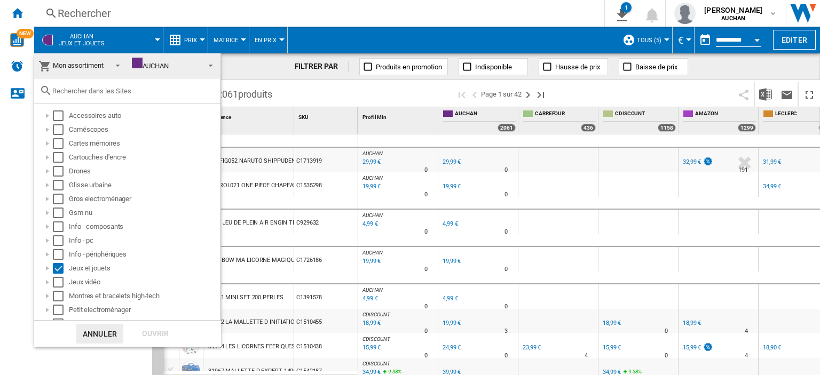
click at [7, 173] on md-backdrop at bounding box center [410, 187] width 820 height 375
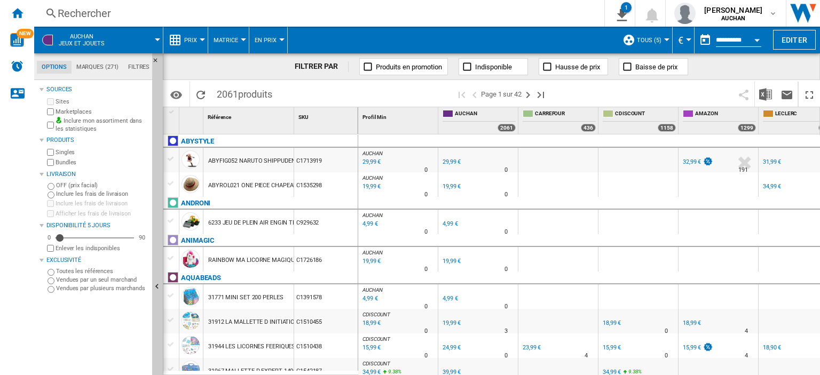
click at [743, 37] on input "**********" at bounding box center [738, 42] width 45 height 10
click at [756, 39] on div "Open calendar" at bounding box center [756, 40] width 5 height 3
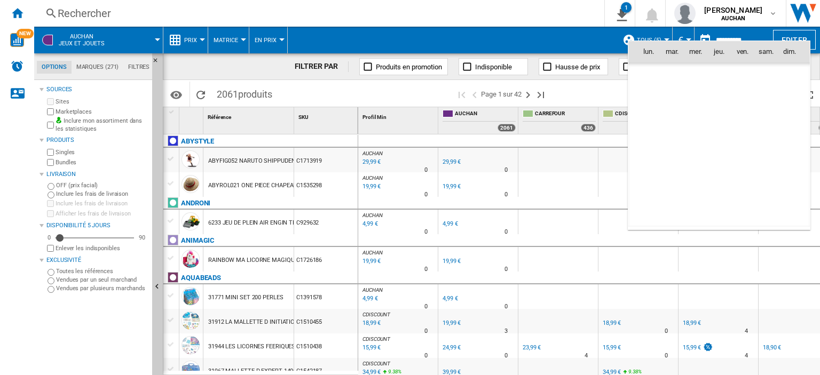
scroll to position [5092, 0]
click at [651, 164] on span "22" at bounding box center [648, 168] width 21 height 21
type input "**********"
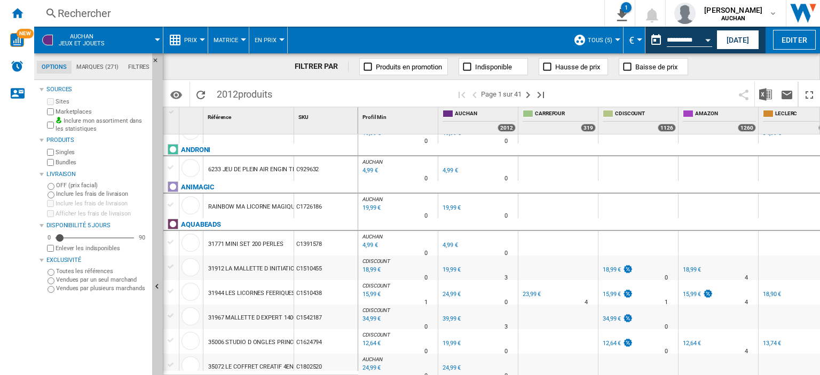
scroll to position [107, 0]
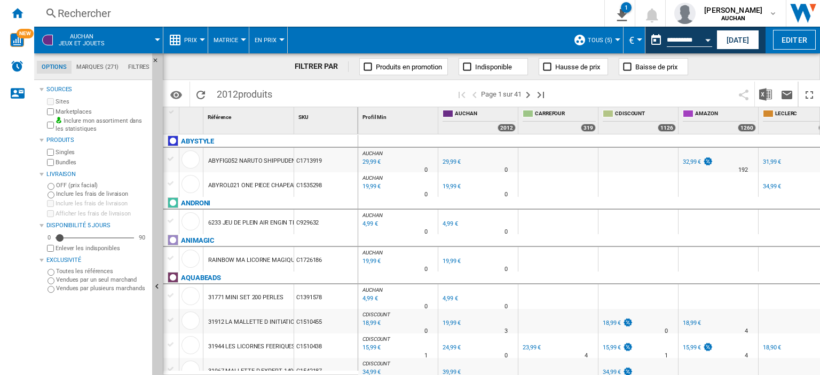
click at [593, 40] on button "TOUS (5)" at bounding box center [603, 40] width 30 height 27
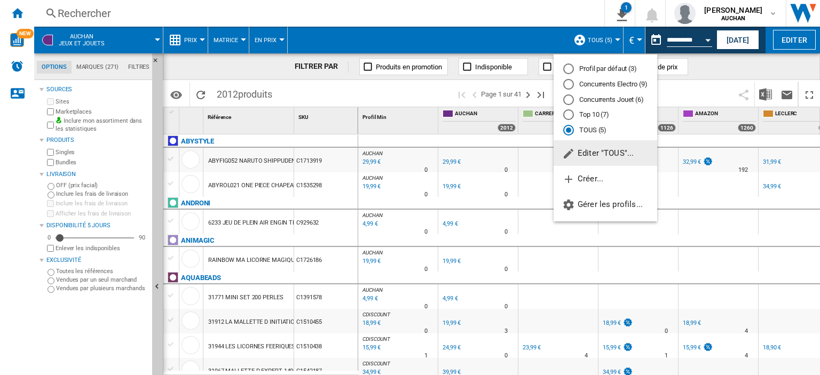
click at [452, 42] on md-backdrop at bounding box center [410, 187] width 820 height 375
